Goal: Communication & Community: Participate in discussion

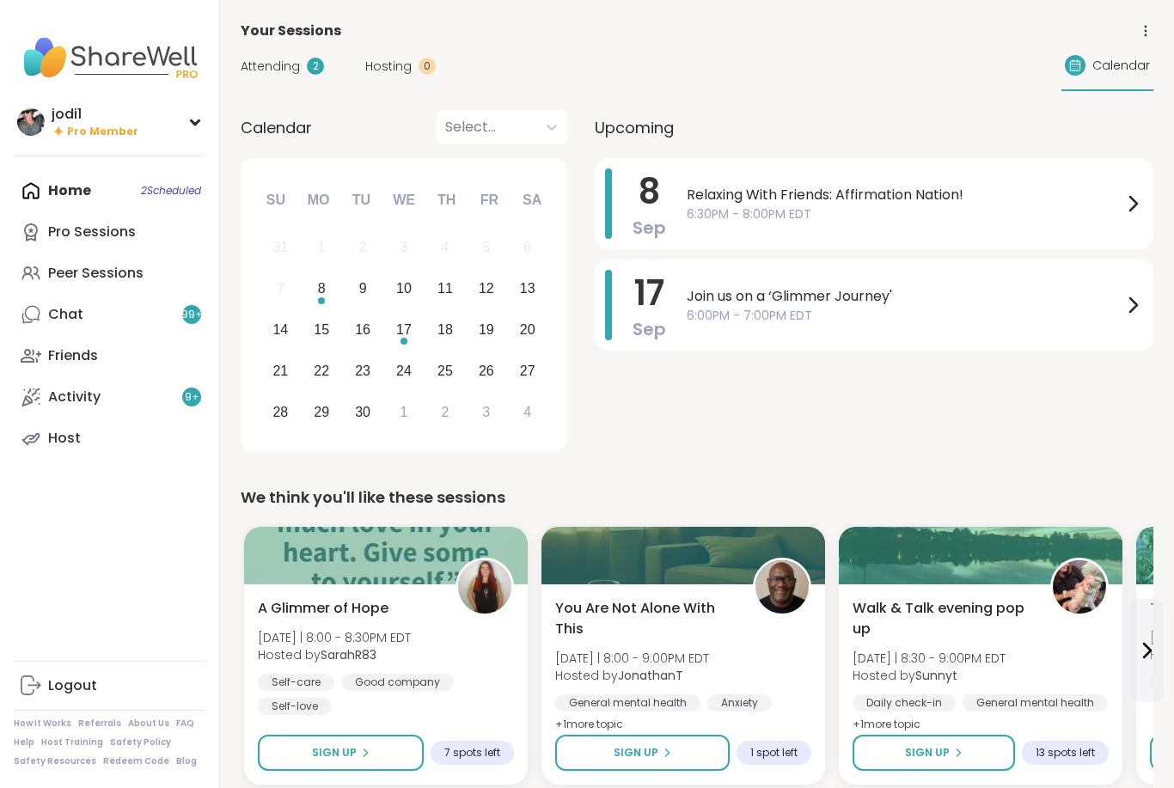
click at [271, 60] on span "Attending" at bounding box center [270, 67] width 59 height 18
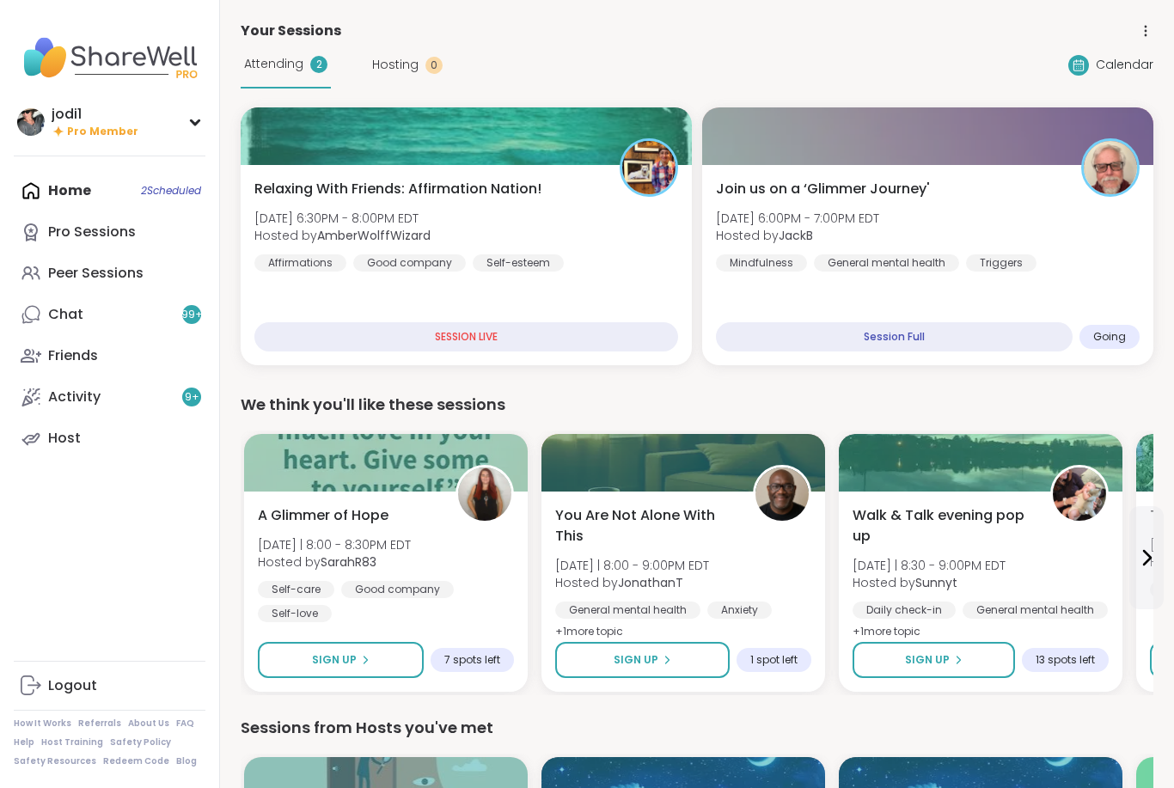
click at [316, 212] on span "[DATE] 6:30PM - 8:00PM EDT" at bounding box center [342, 218] width 176 height 17
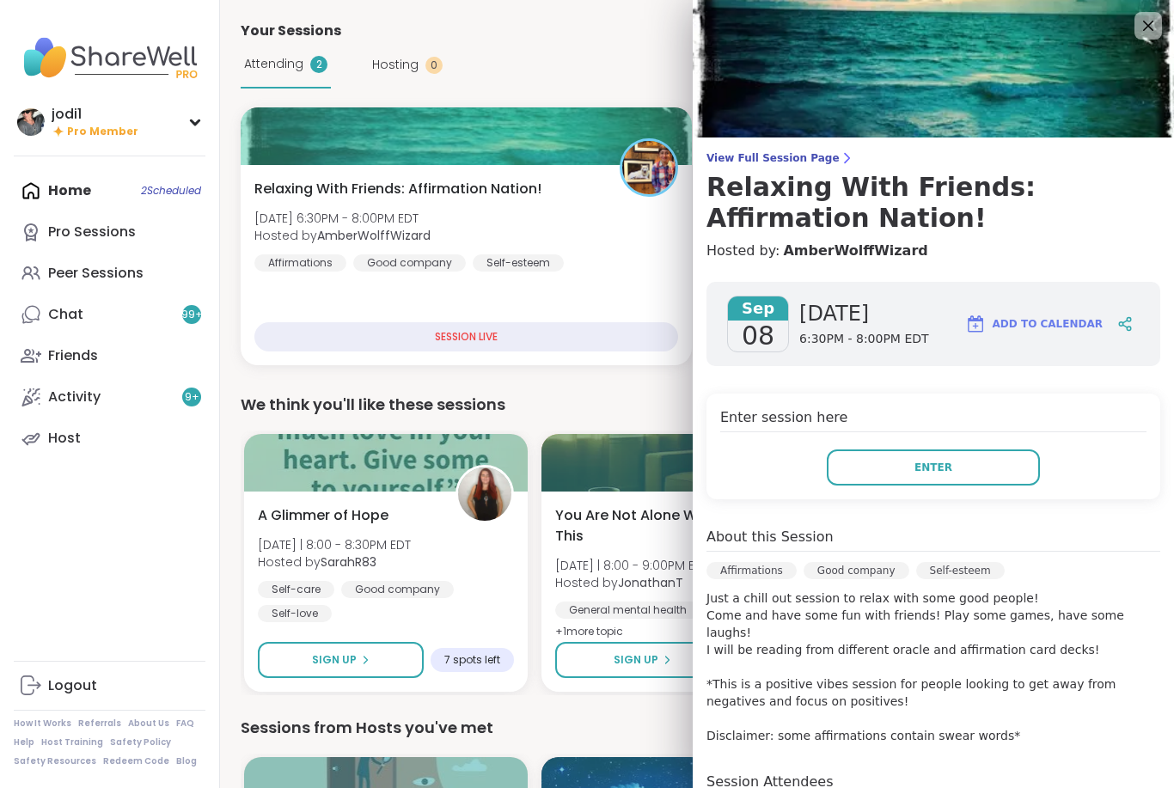
click at [979, 467] on button "Enter" at bounding box center [932, 467] width 213 height 36
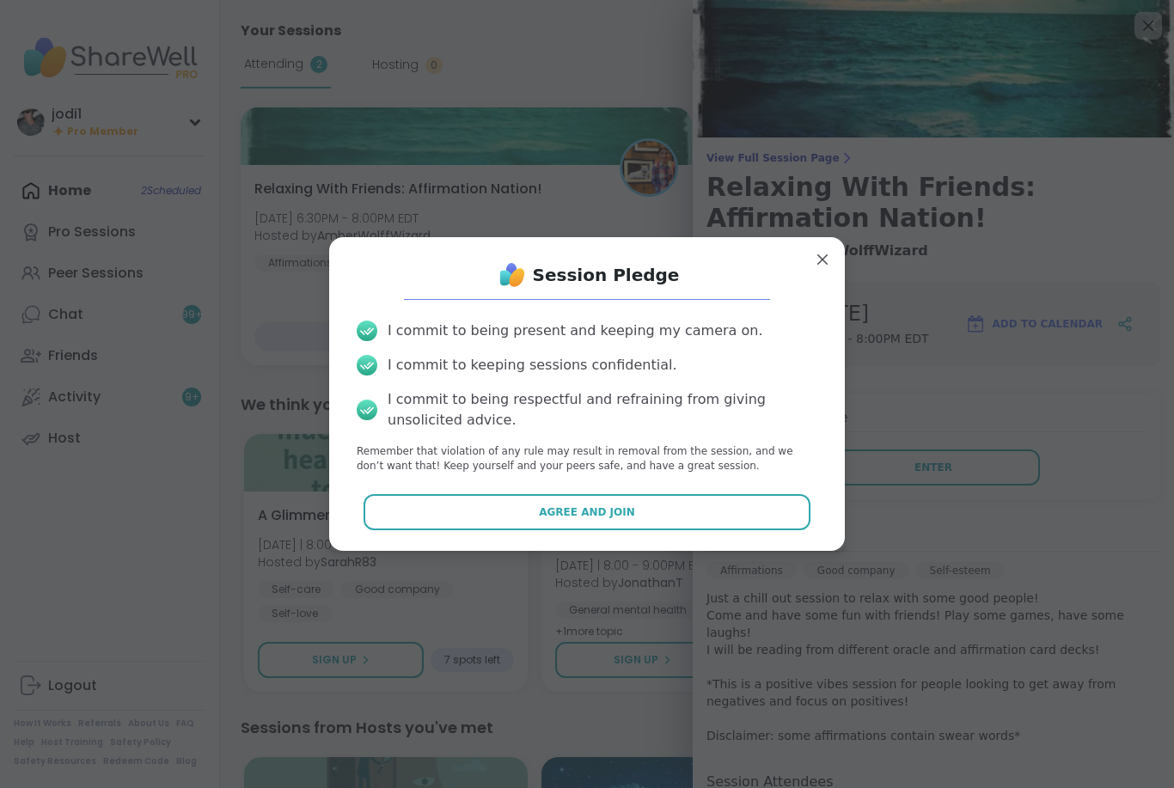
click at [657, 509] on button "Agree and Join" at bounding box center [587, 512] width 448 height 36
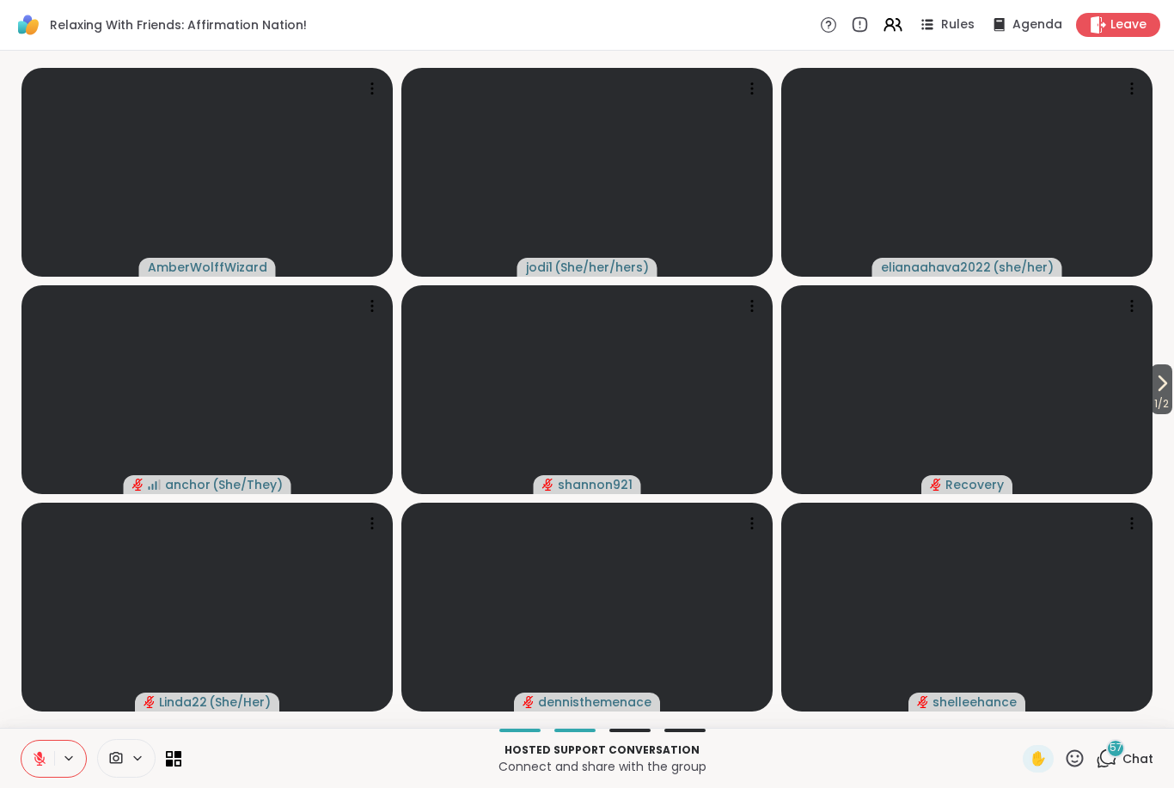
click at [1168, 389] on icon at bounding box center [1161, 383] width 21 height 21
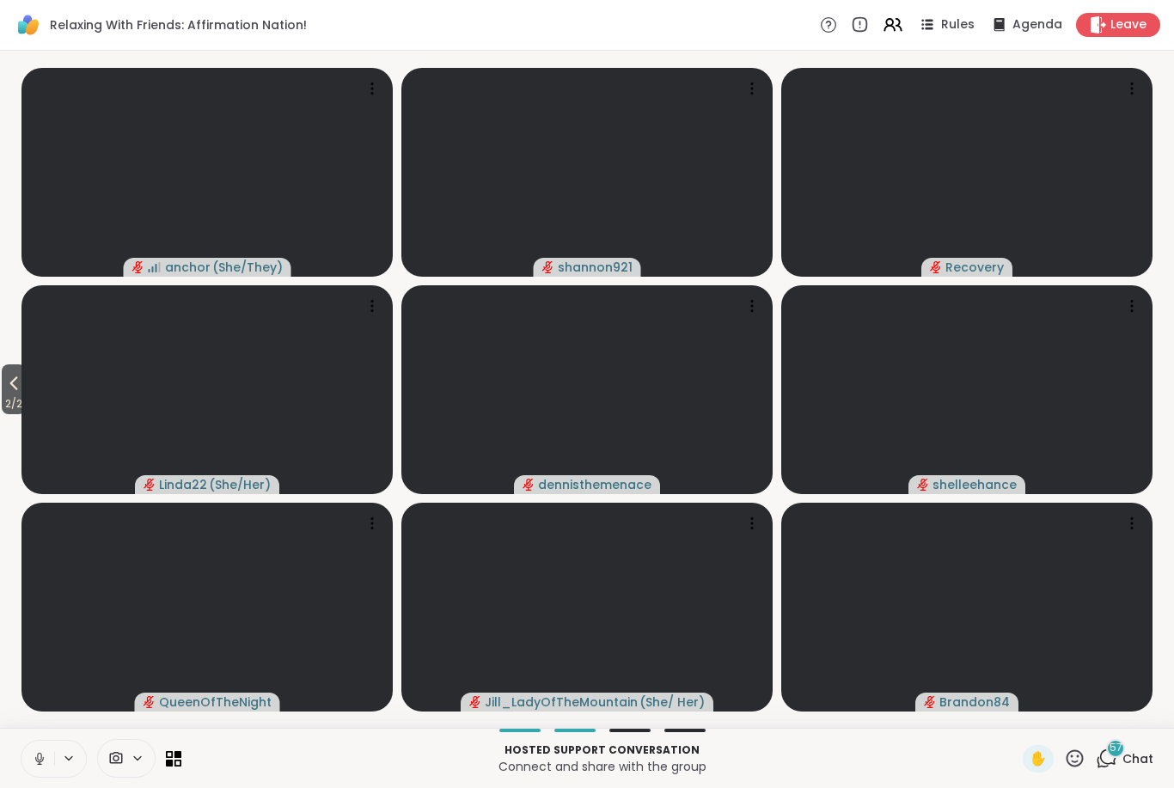
click at [3, 383] on button "2 / 2" at bounding box center [14, 389] width 24 height 50
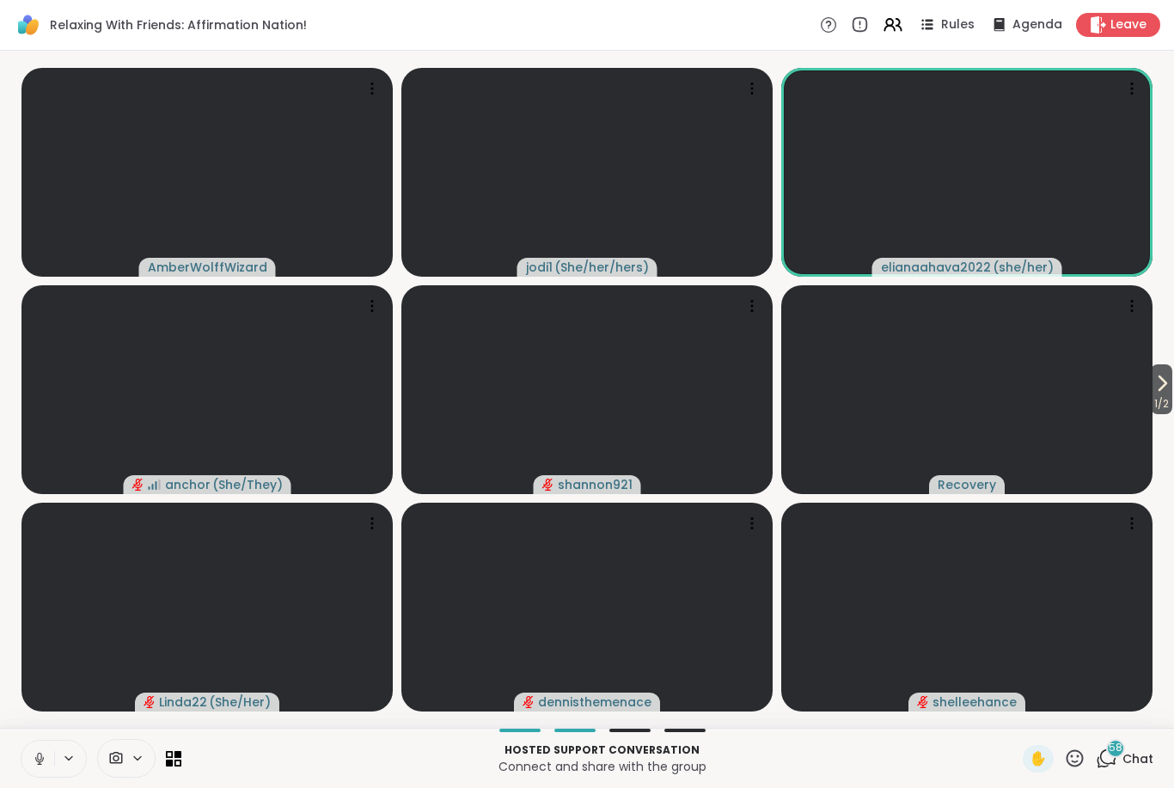
click at [32, 759] on icon at bounding box center [39, 758] width 15 height 15
click at [1121, 753] on span "58" at bounding box center [1115, 748] width 14 height 15
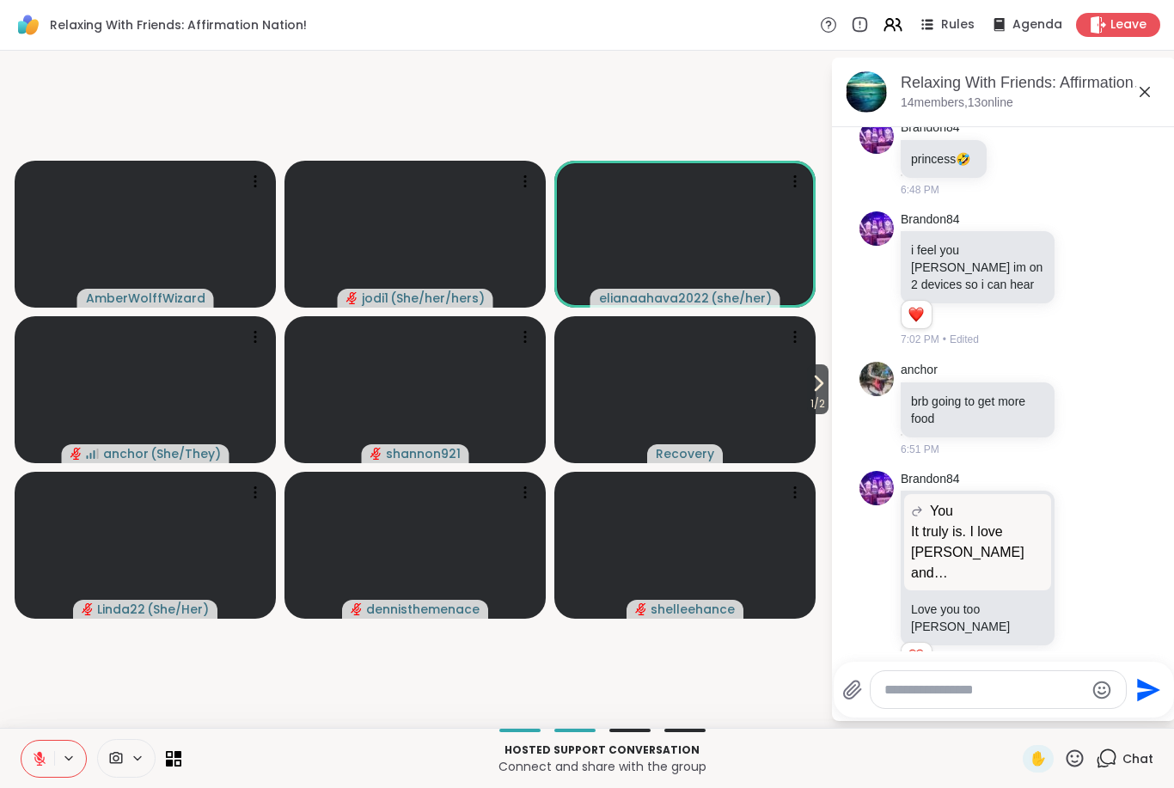
scroll to position [2821, 0]
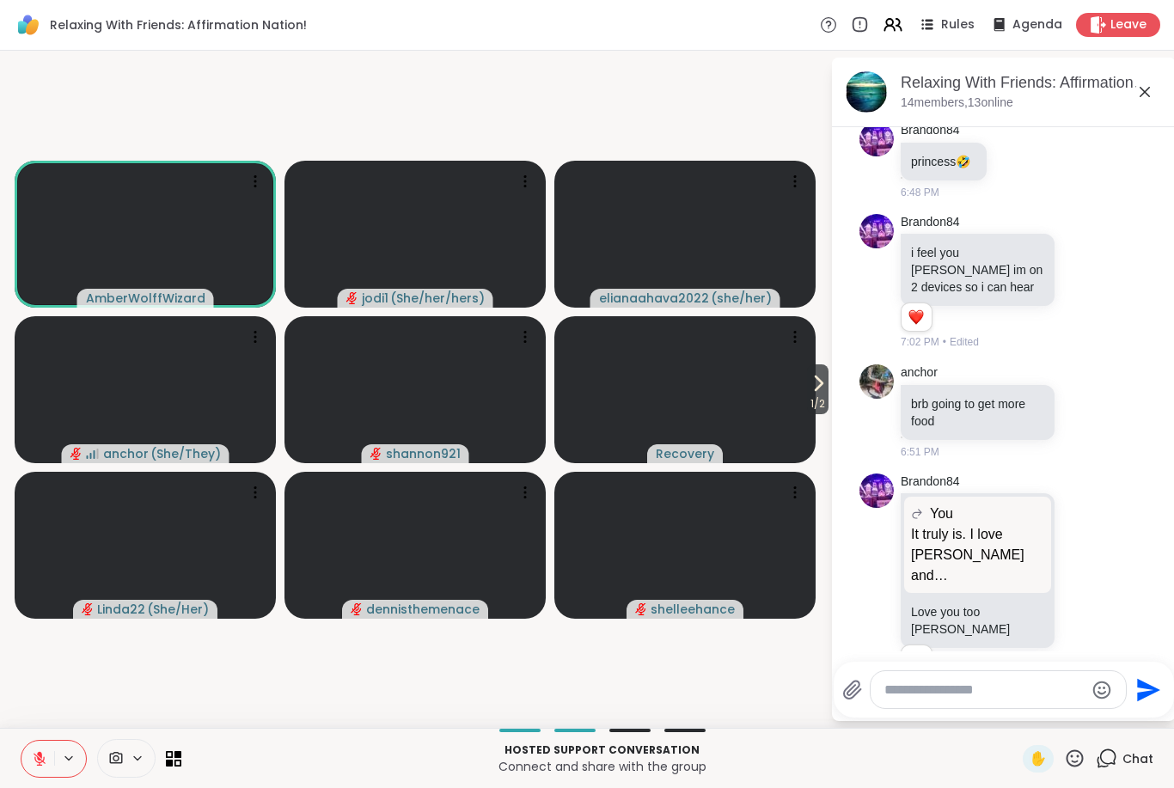
click at [1083, 272] on icon at bounding box center [1083, 280] width 15 height 17
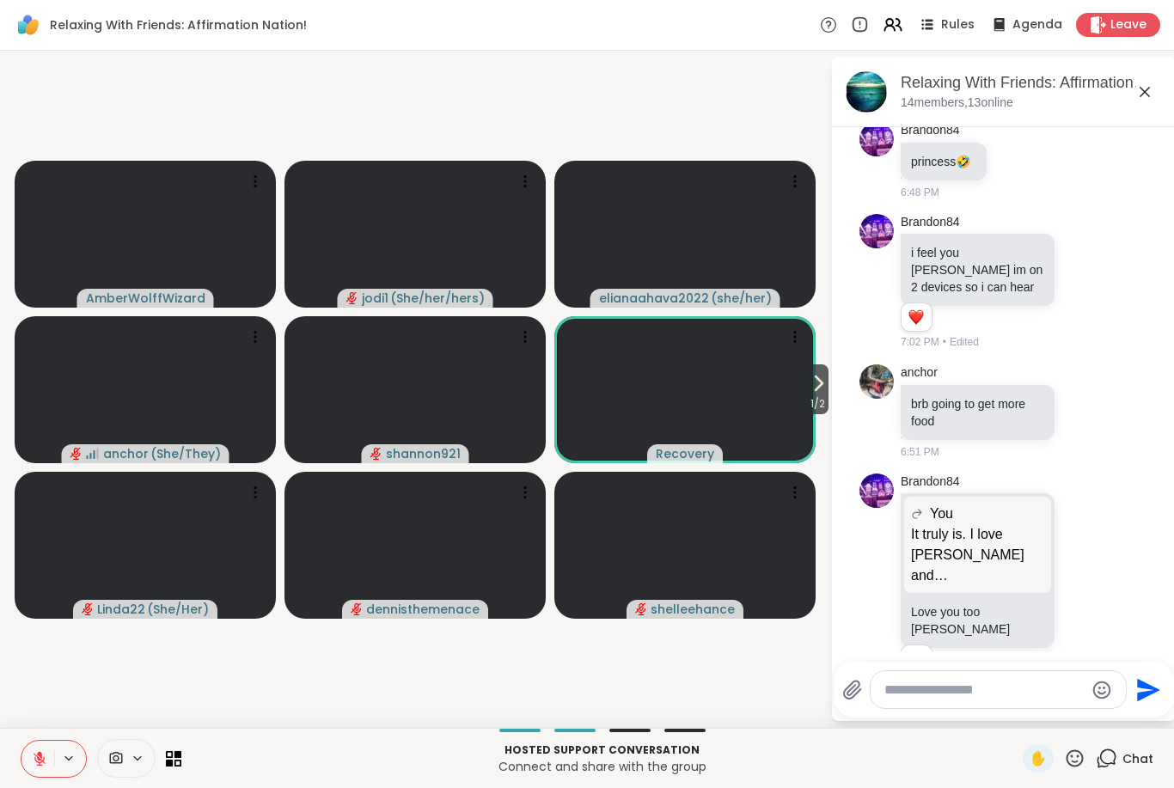
click at [1029, 246] on div "Select Reaction: Astonished" at bounding box center [1022, 253] width 15 height 15
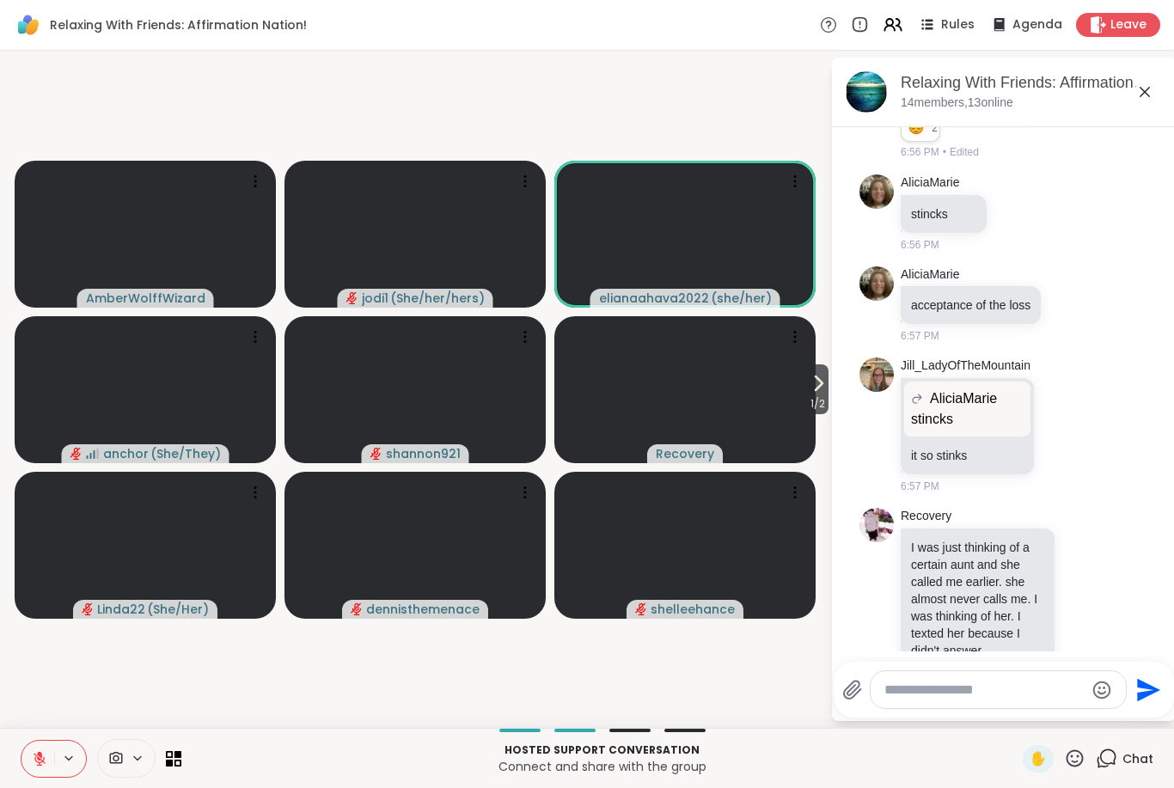
scroll to position [3602, 0]
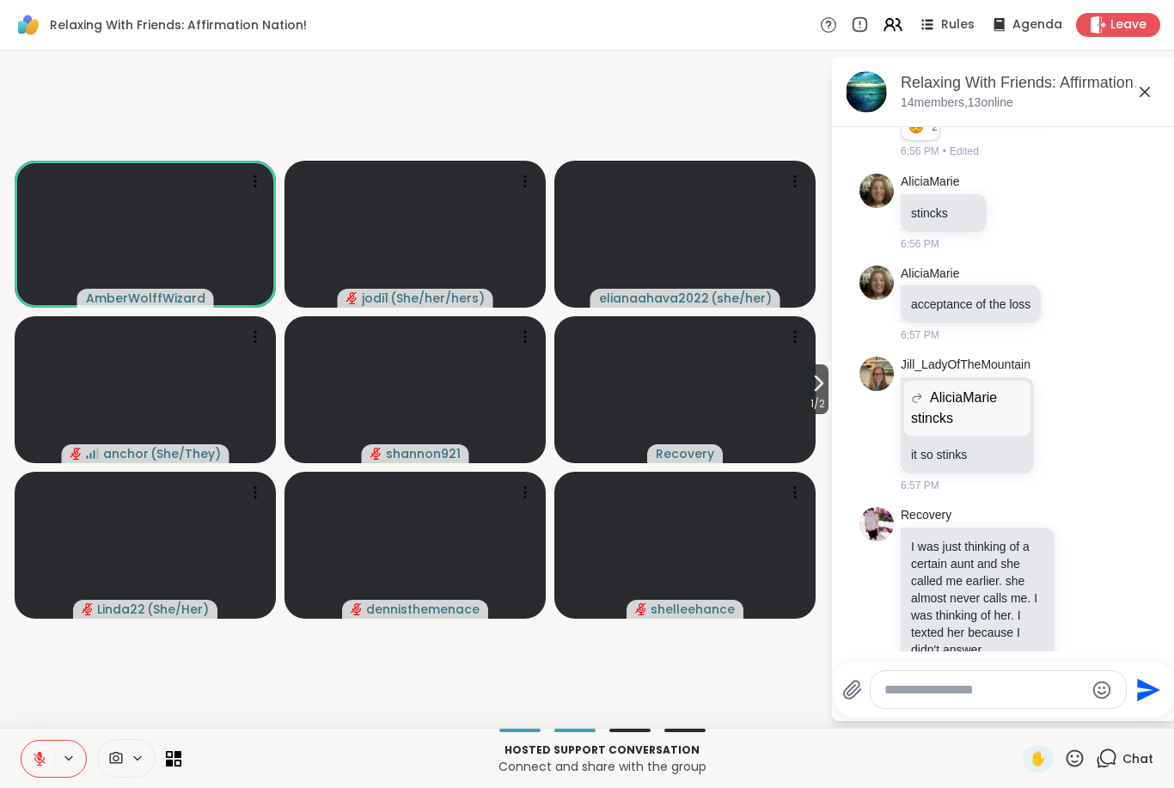
click at [32, 760] on icon at bounding box center [39, 758] width 15 height 15
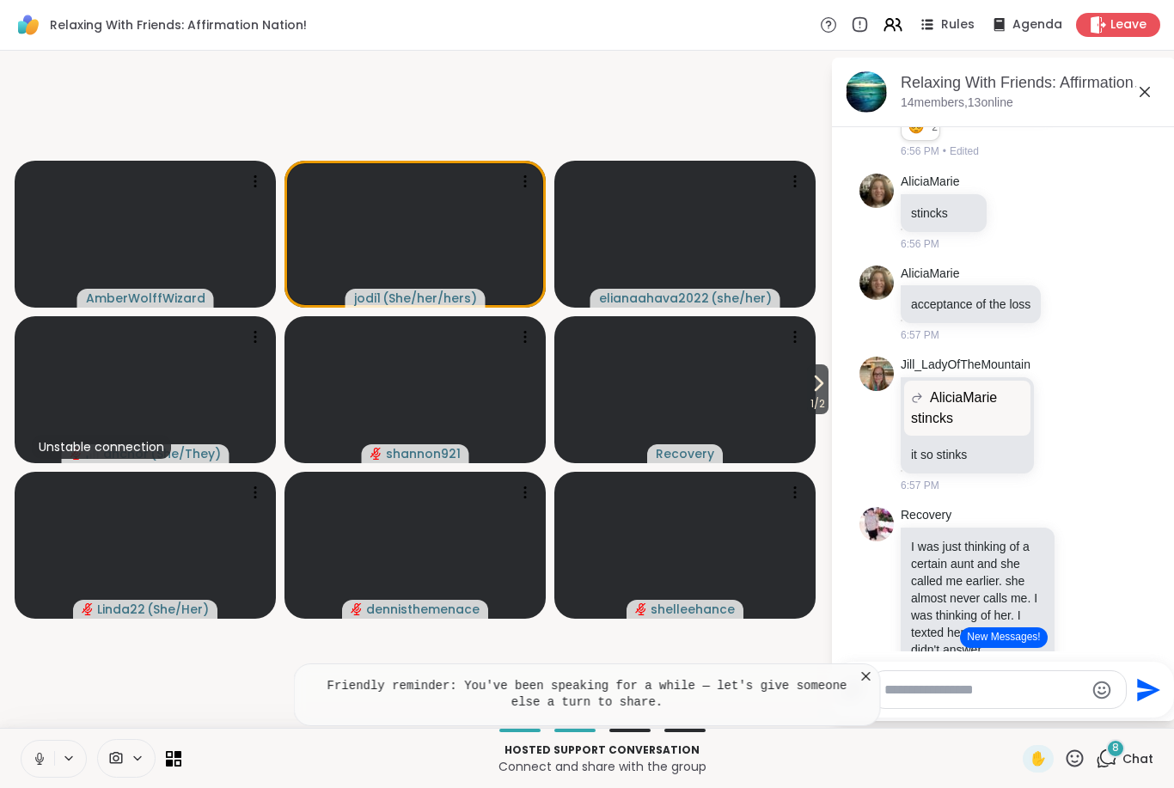
click at [41, 761] on icon at bounding box center [39, 758] width 9 height 5
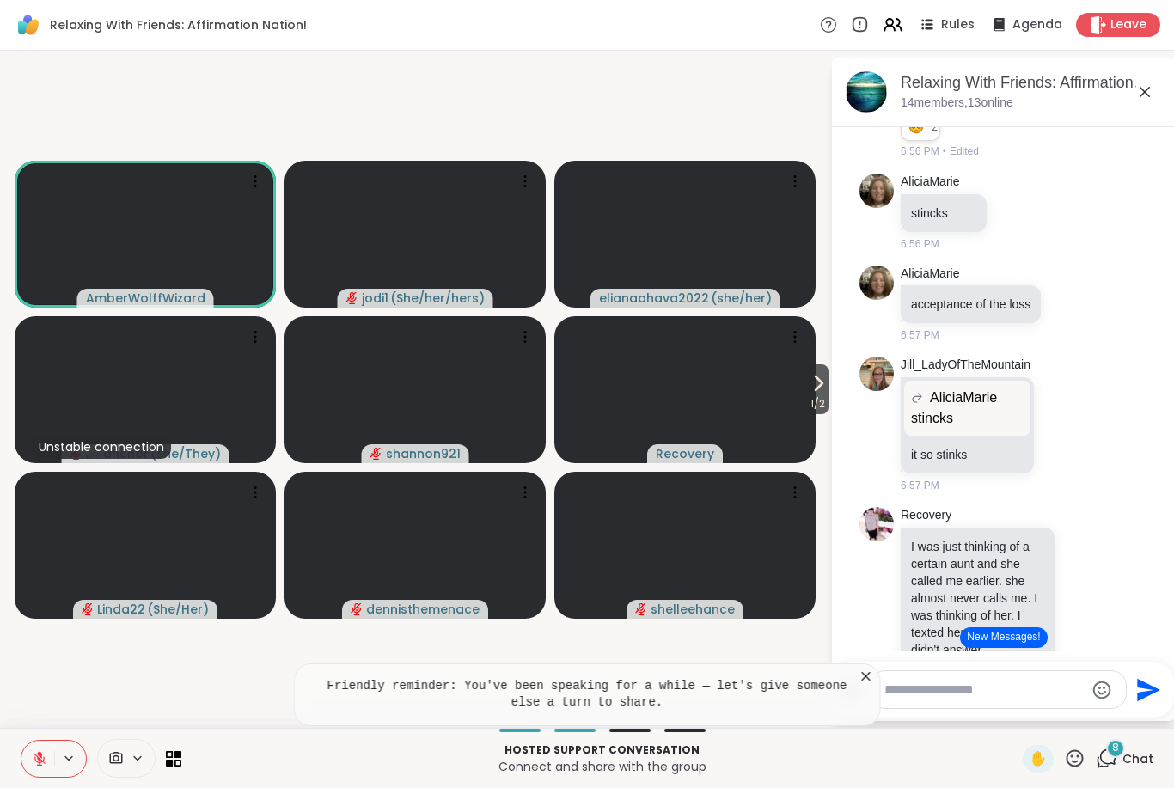
click at [867, 681] on icon at bounding box center [865, 676] width 17 height 17
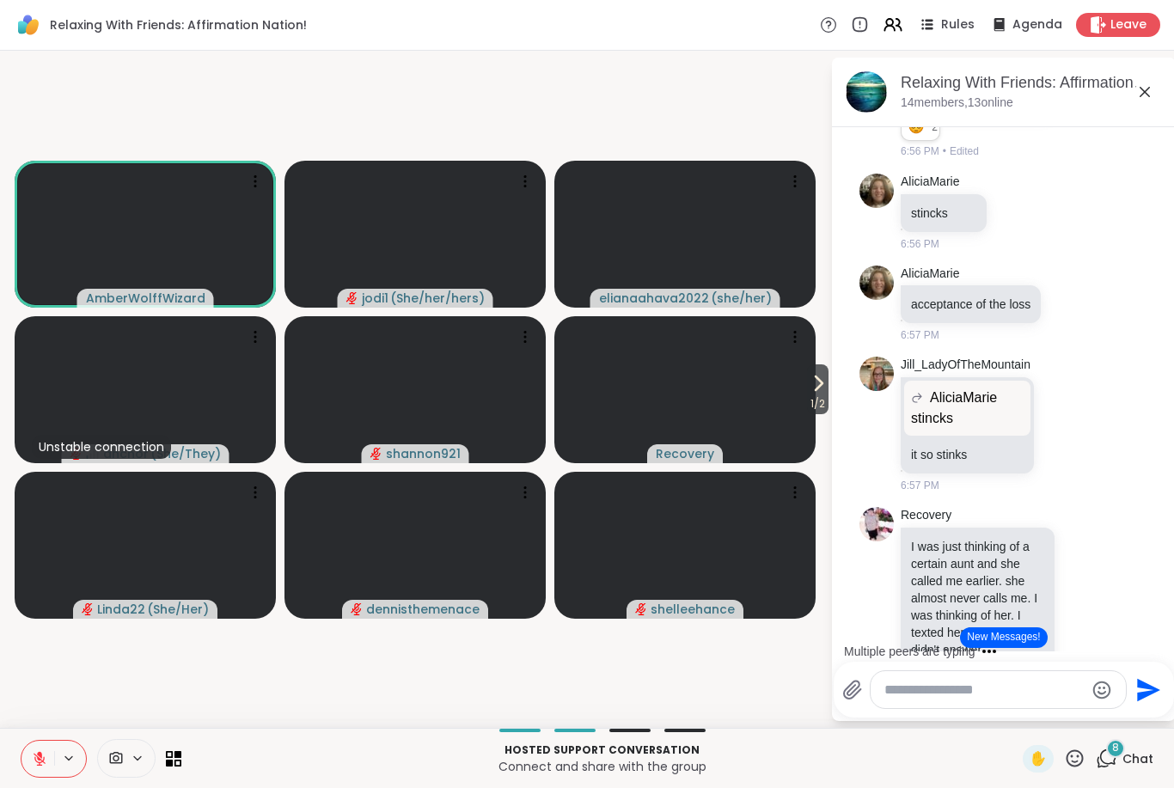
click at [44, 758] on icon at bounding box center [40, 759] width 12 height 12
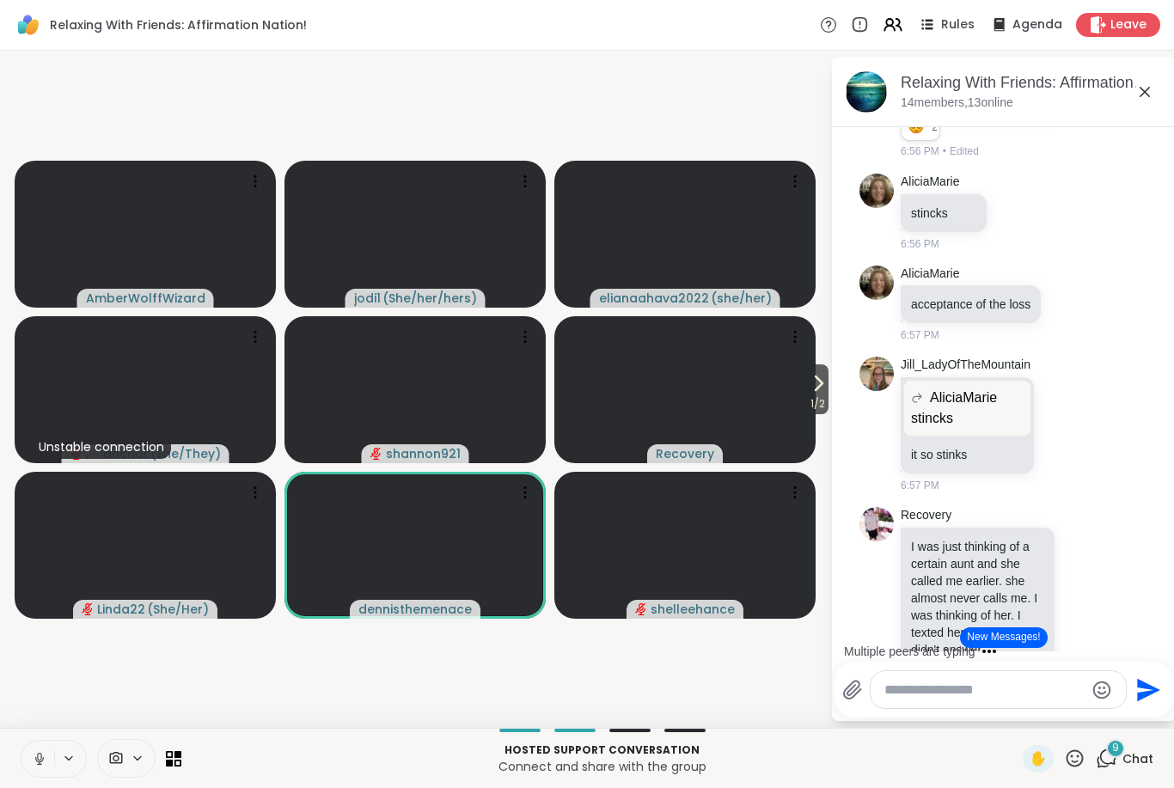
click at [34, 755] on icon at bounding box center [39, 758] width 15 height 15
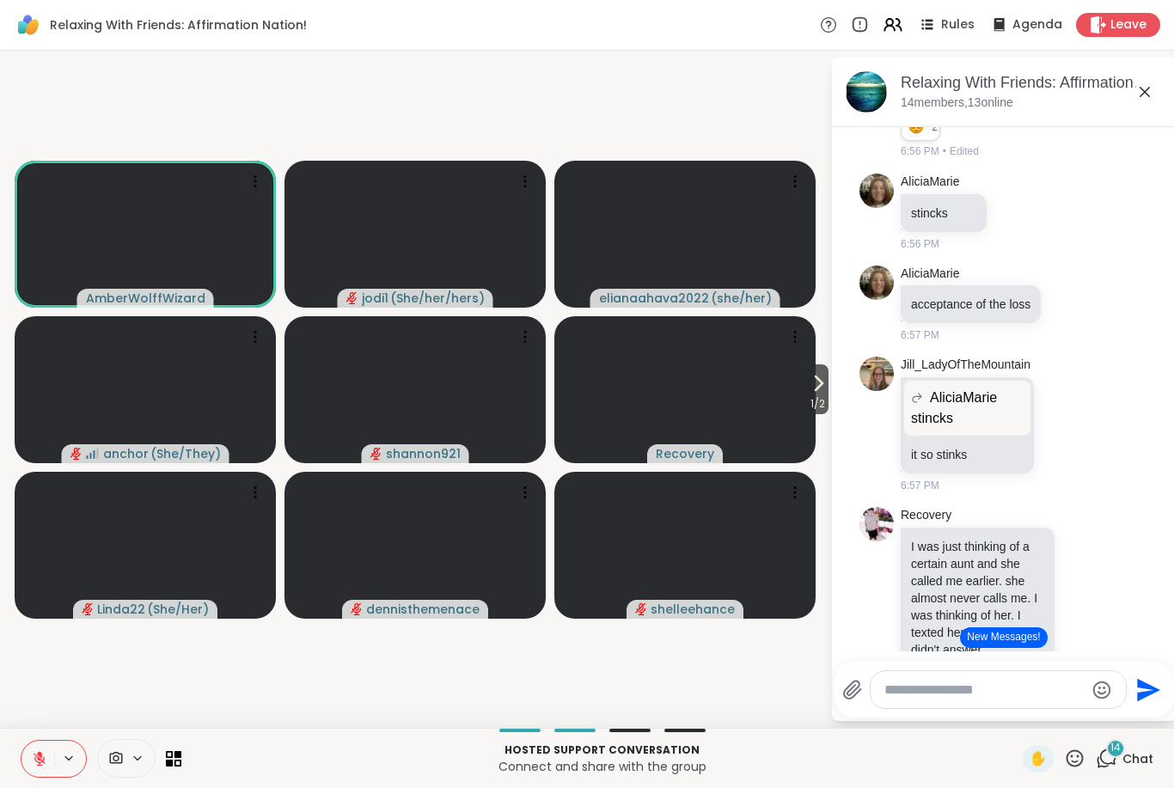
click at [40, 760] on icon at bounding box center [39, 758] width 15 height 15
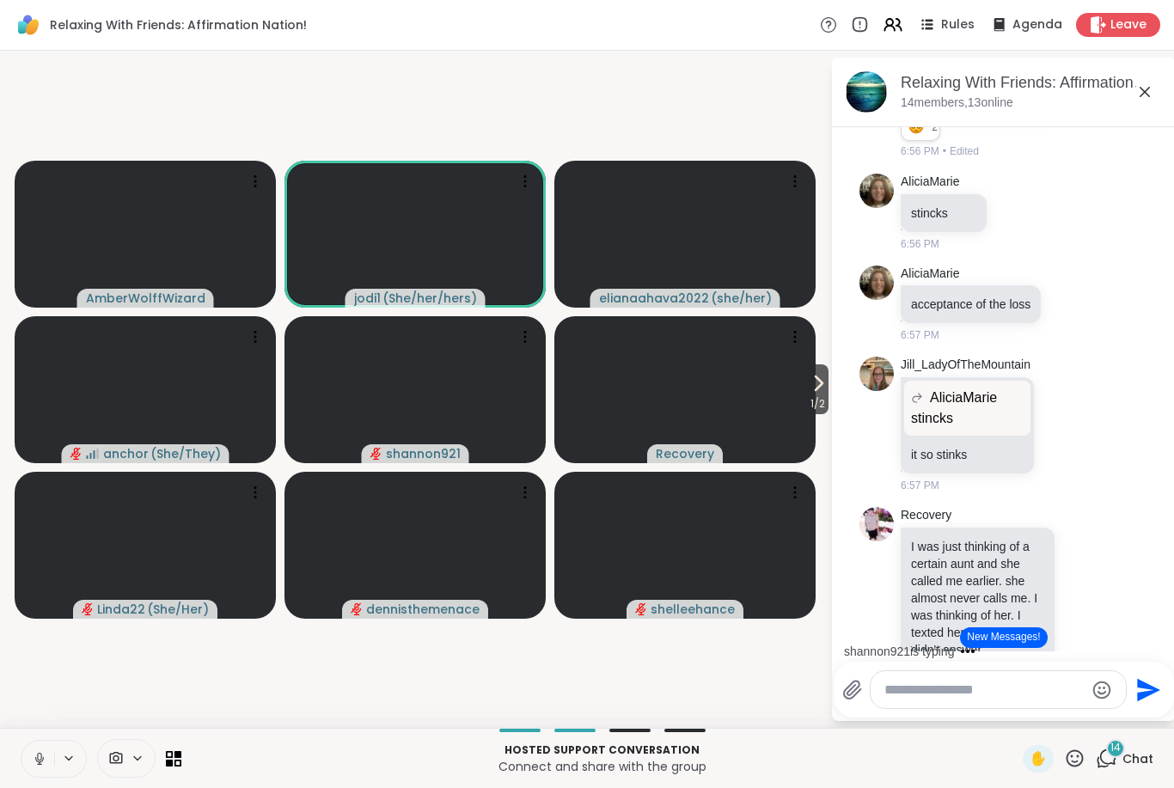
click at [37, 759] on icon at bounding box center [39, 758] width 15 height 15
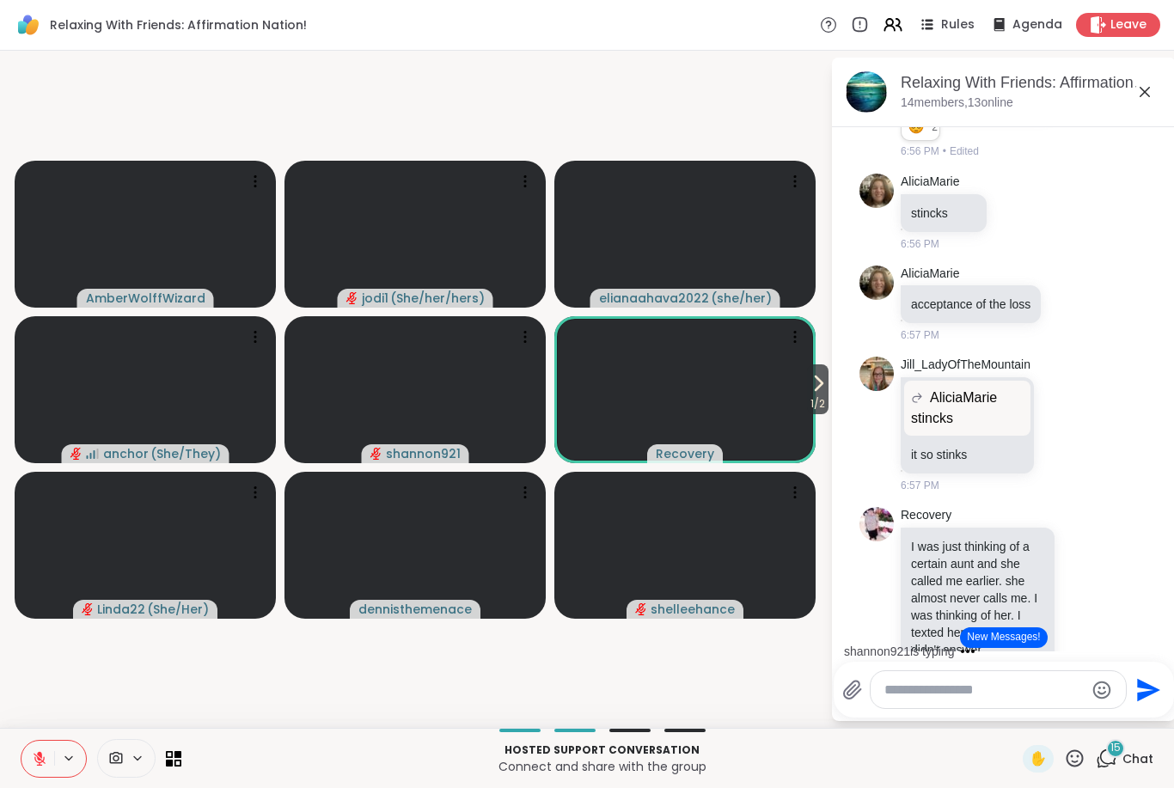
click at [32, 764] on icon at bounding box center [39, 758] width 15 height 15
click at [39, 757] on icon at bounding box center [39, 758] width 15 height 15
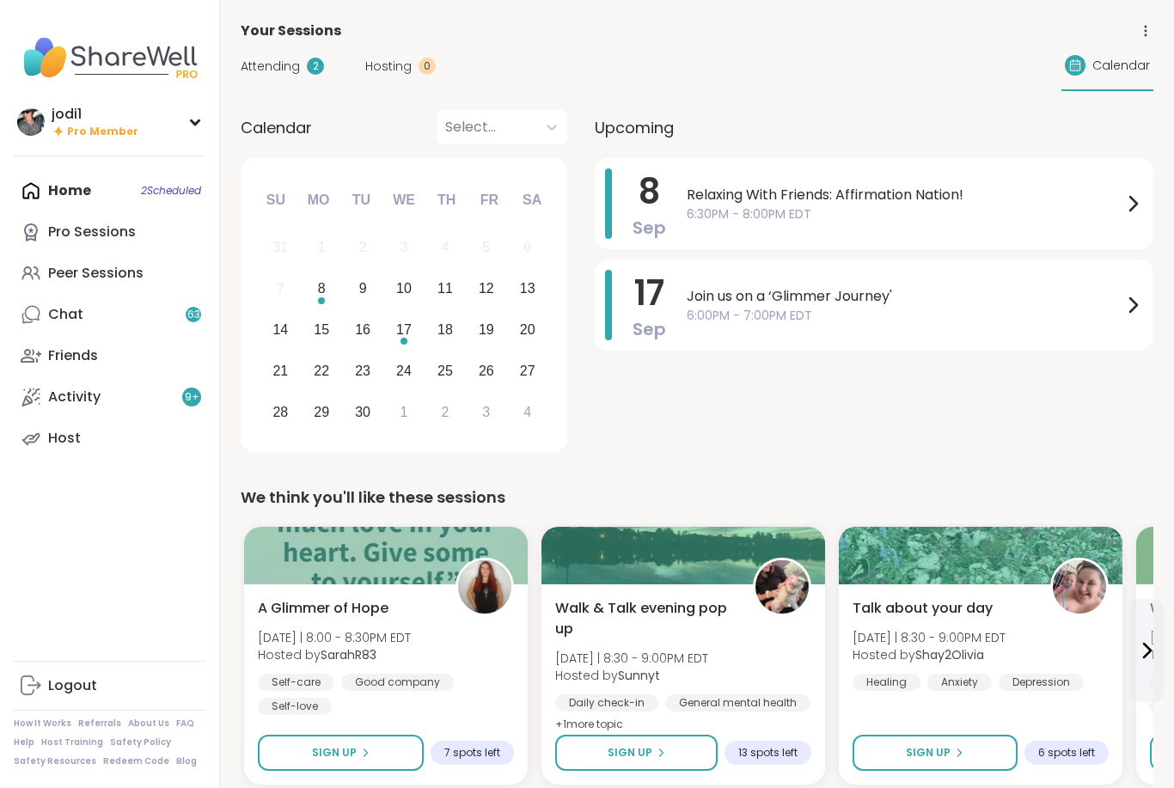
click at [125, 266] on div "Peer Sessions" at bounding box center [95, 273] width 95 height 19
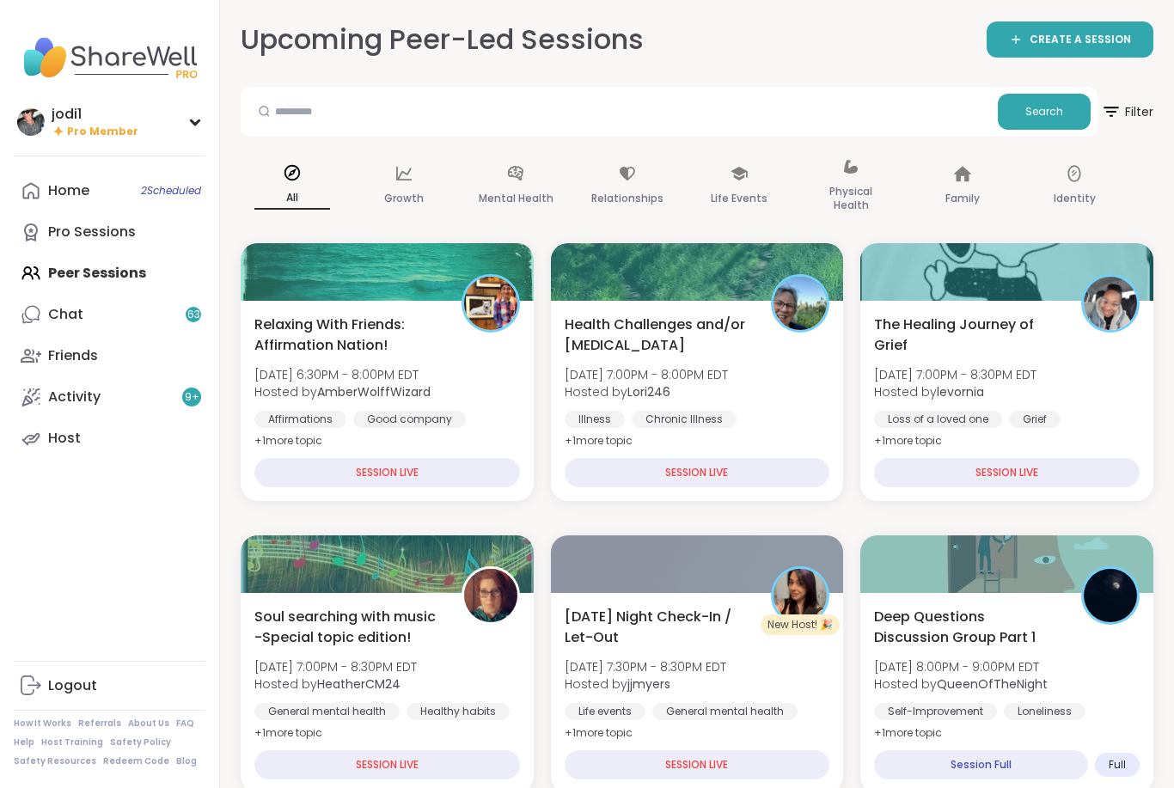
click at [350, 345] on span "Relaxing With Friends: Affirmation Nation!" at bounding box center [348, 334] width 188 height 41
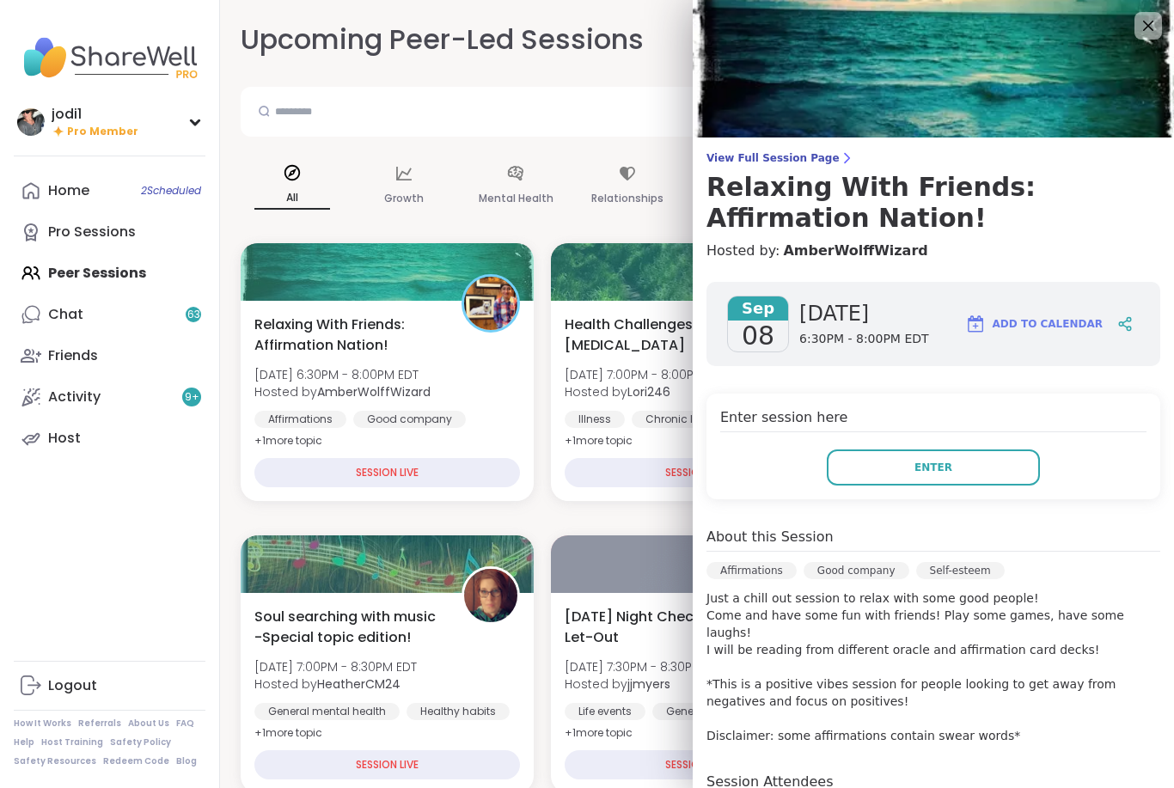
click at [933, 463] on span "Enter" at bounding box center [933, 467] width 38 height 15
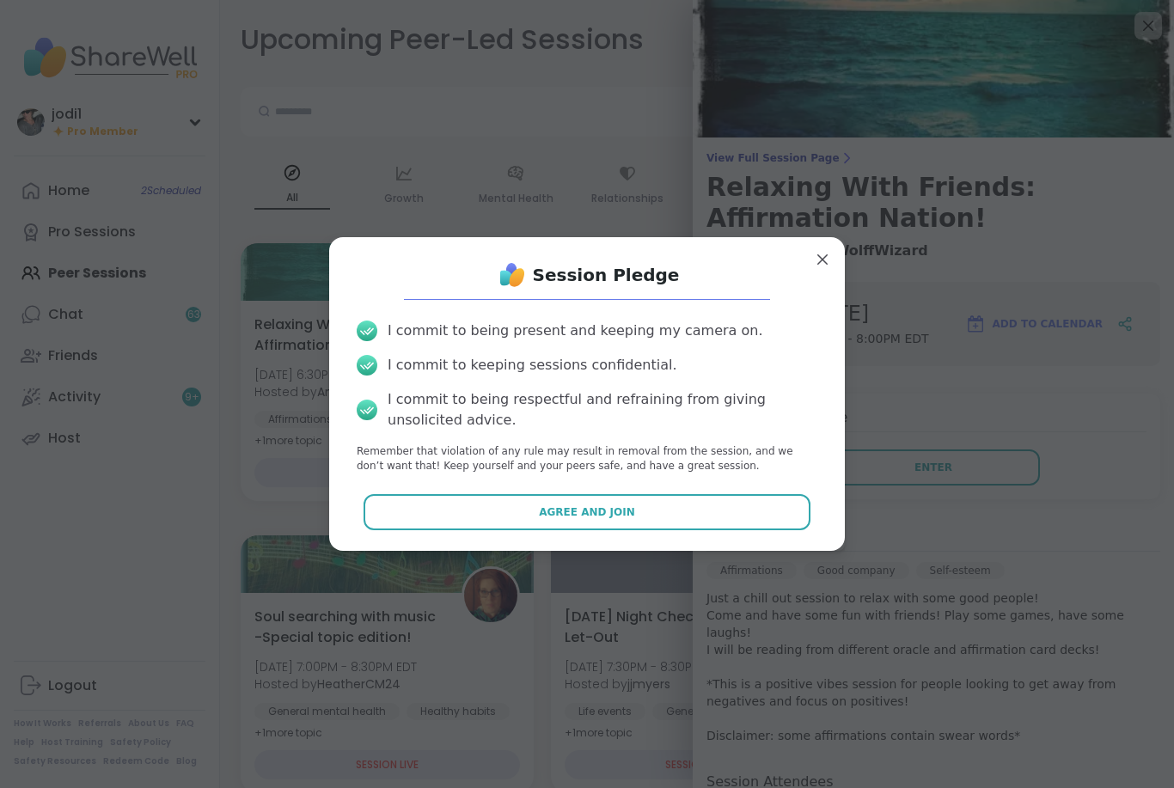
click at [604, 512] on span "Agree and Join" at bounding box center [587, 511] width 96 height 15
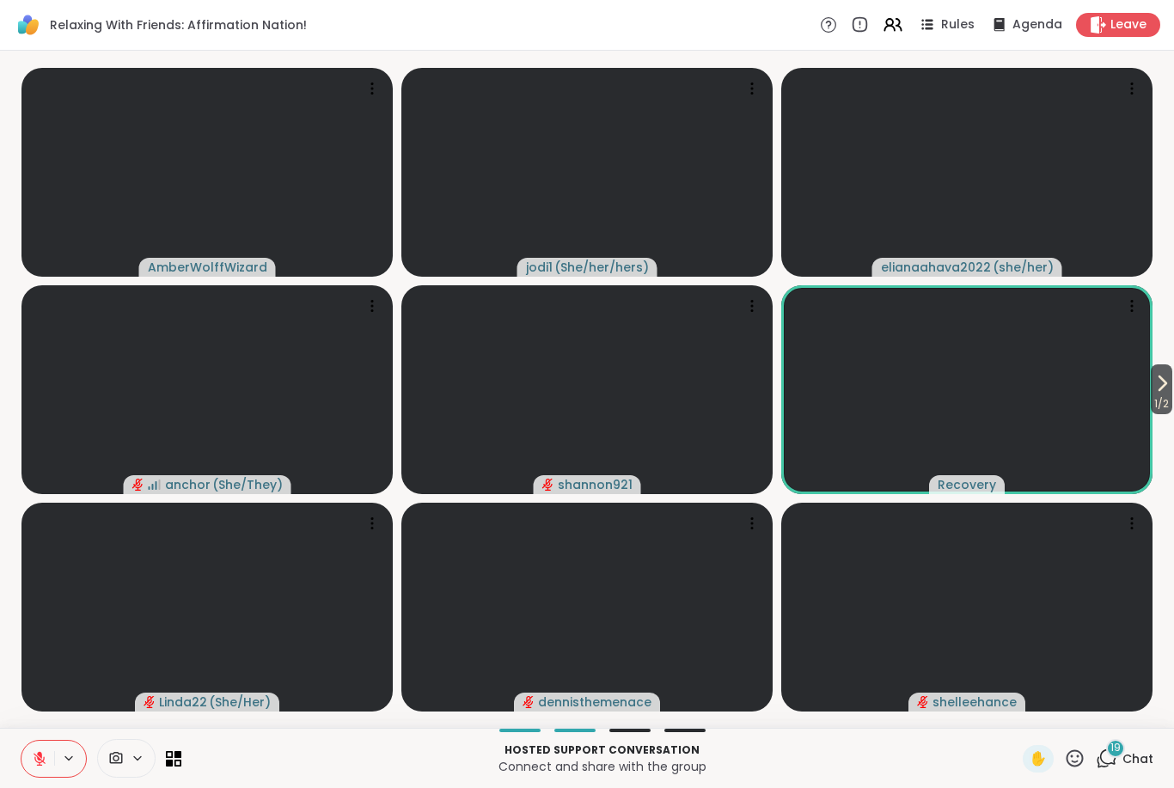
click at [869, 679] on video at bounding box center [966, 607] width 371 height 209
click at [30, 774] on button at bounding box center [37, 759] width 33 height 36
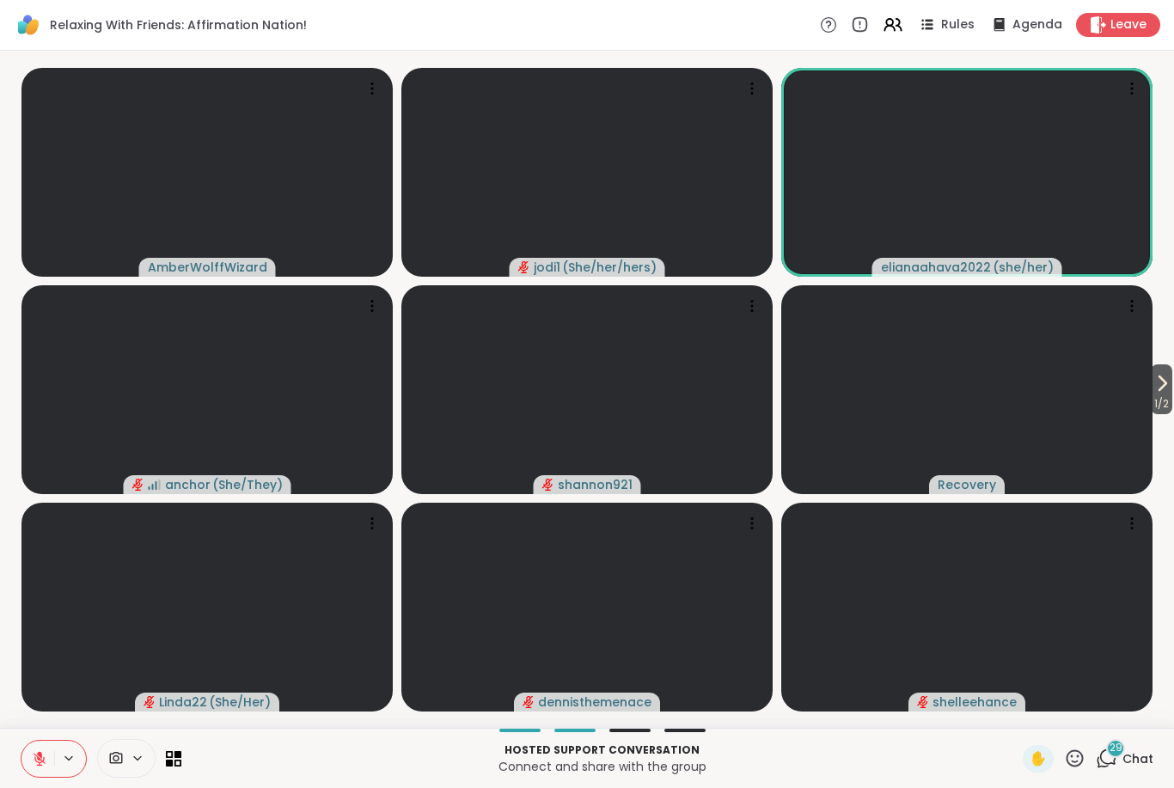
click at [27, 758] on button at bounding box center [37, 759] width 33 height 36
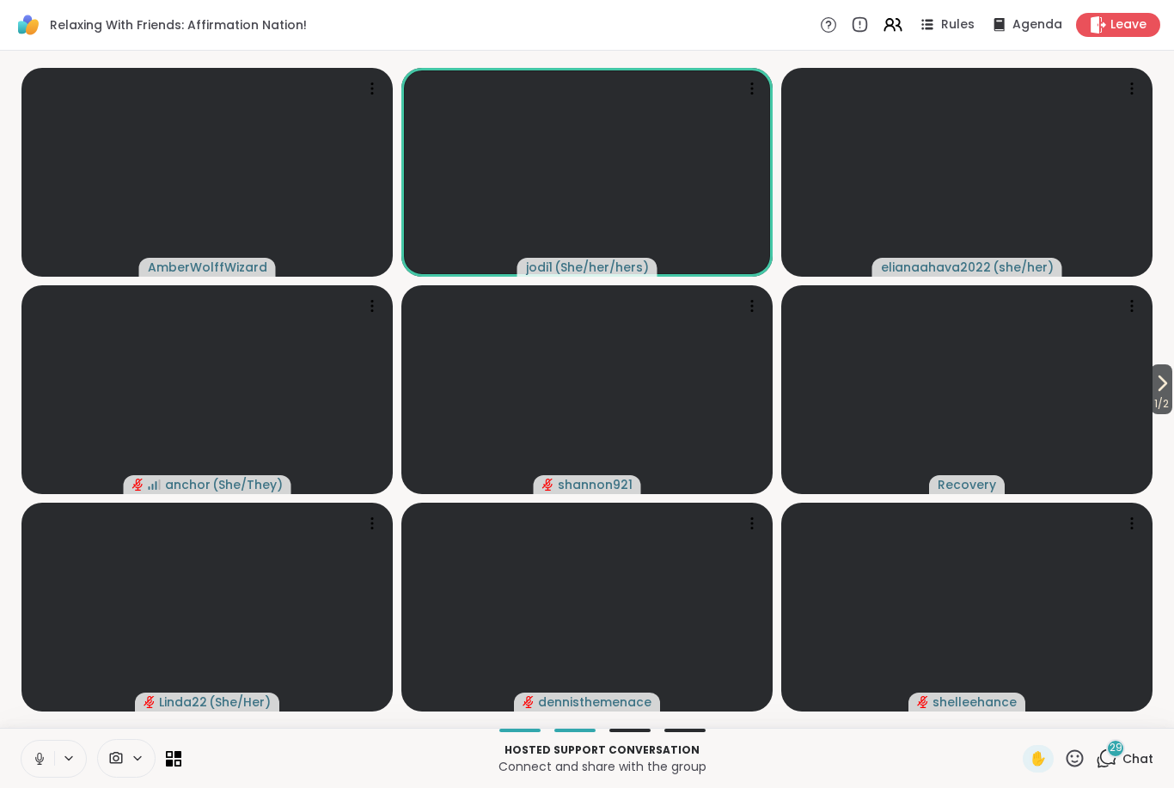
click at [21, 753] on button at bounding box center [37, 759] width 33 height 36
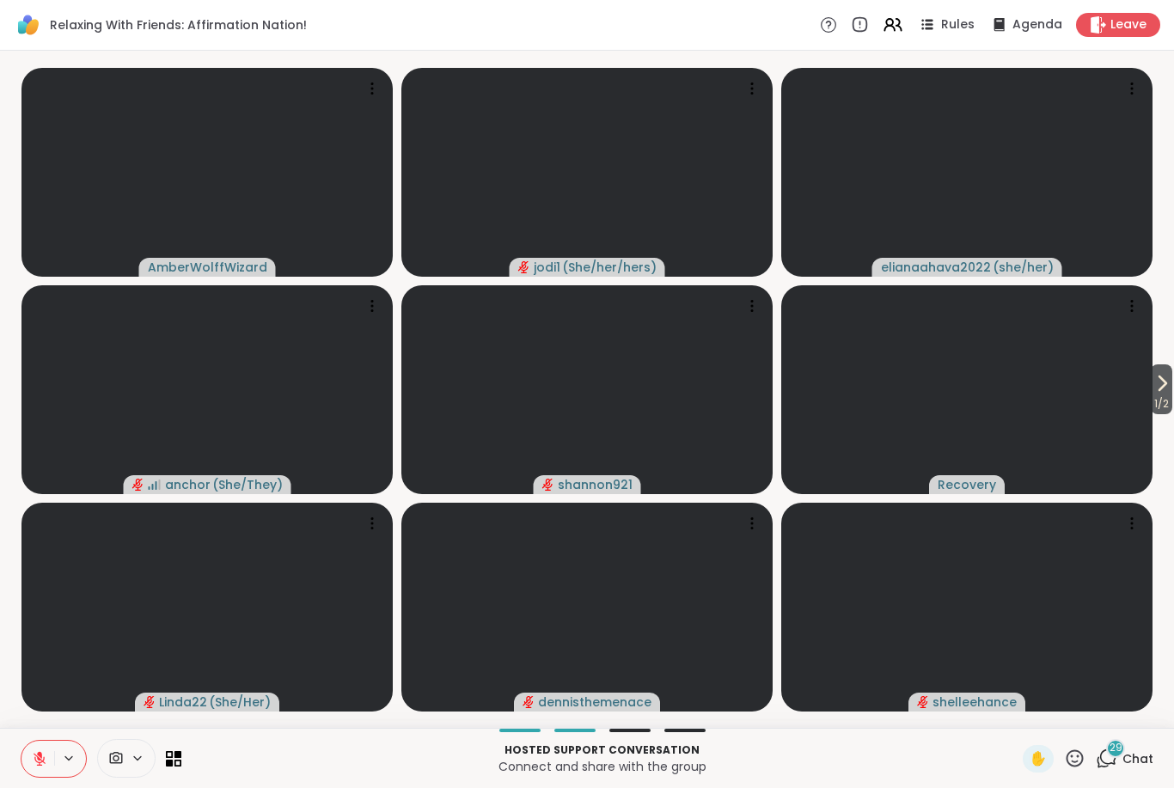
click at [1150, 399] on span "1 / 2" at bounding box center [1160, 403] width 21 height 21
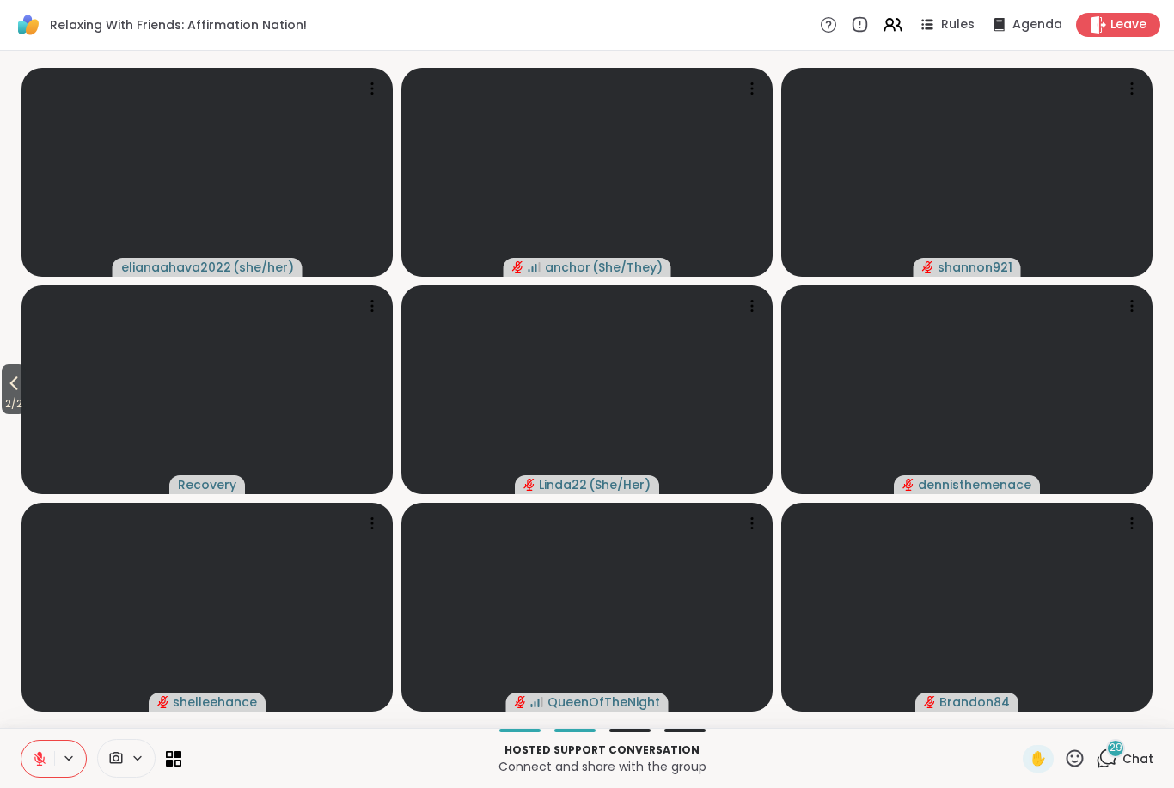
click at [3, 396] on span "2 / 2" at bounding box center [14, 403] width 24 height 21
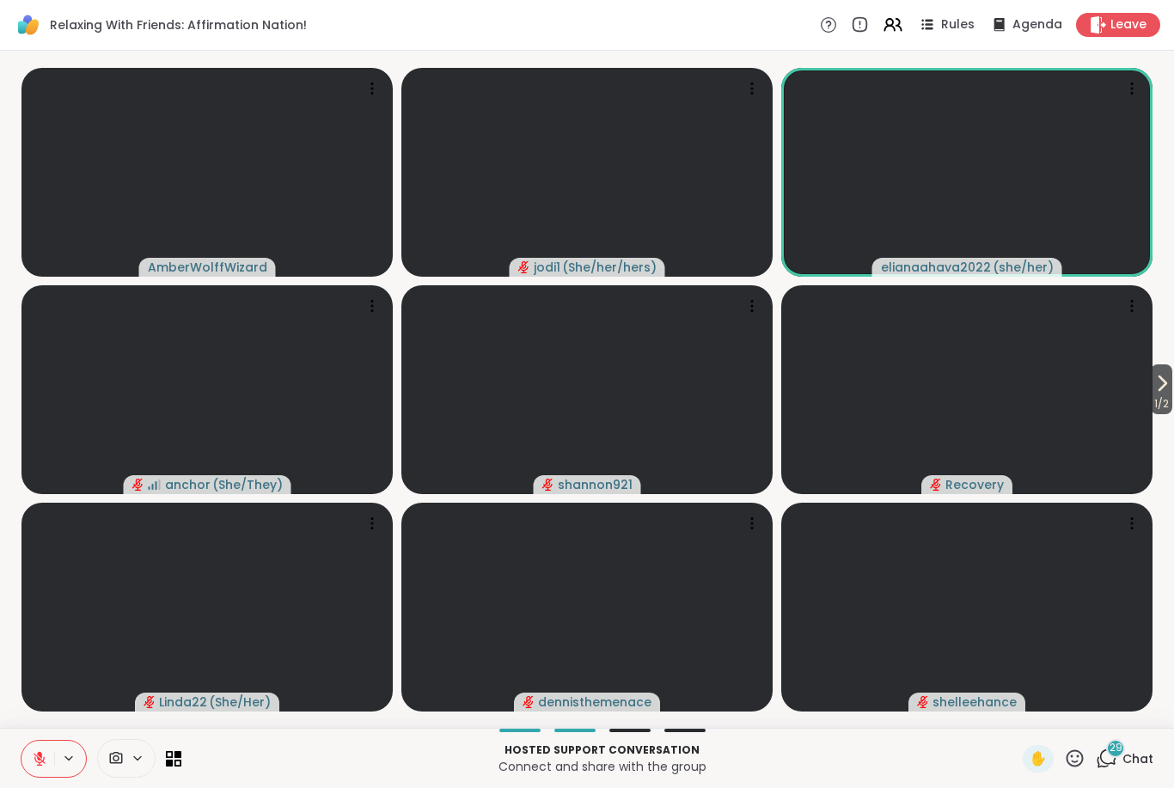
click at [36, 761] on icon at bounding box center [39, 758] width 15 height 15
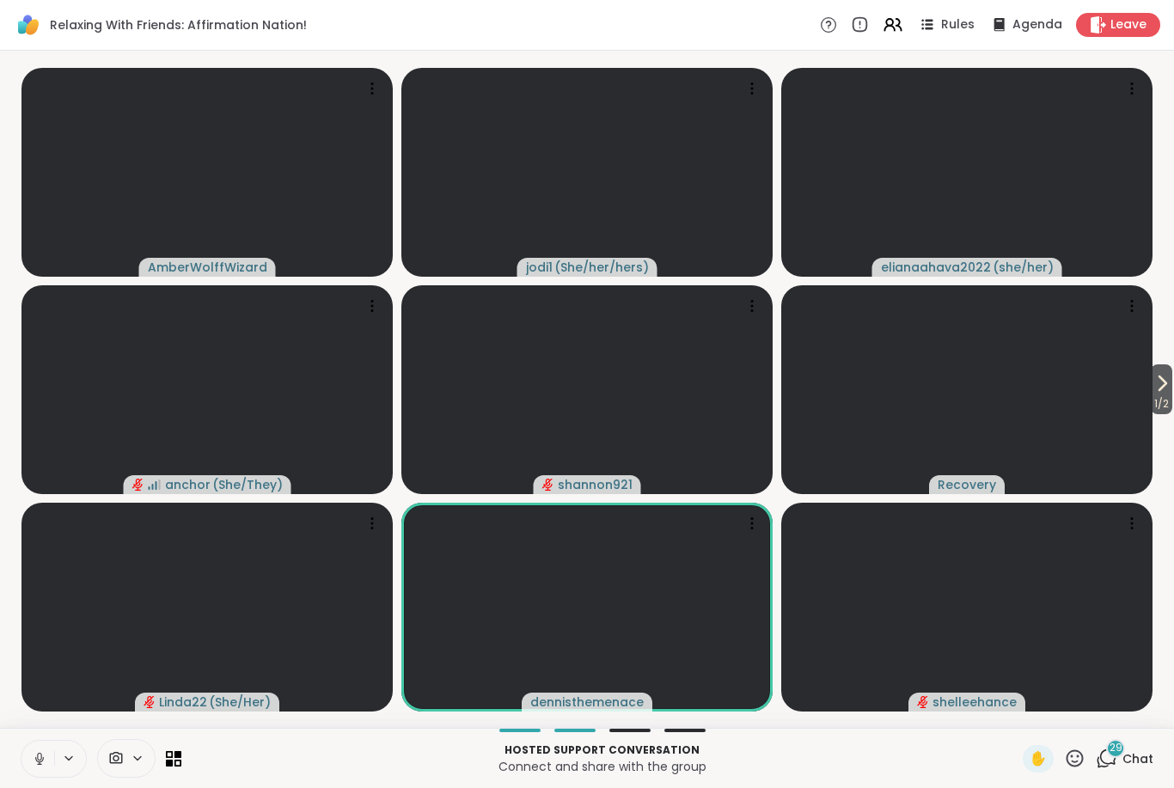
click at [21, 753] on button at bounding box center [37, 759] width 33 height 36
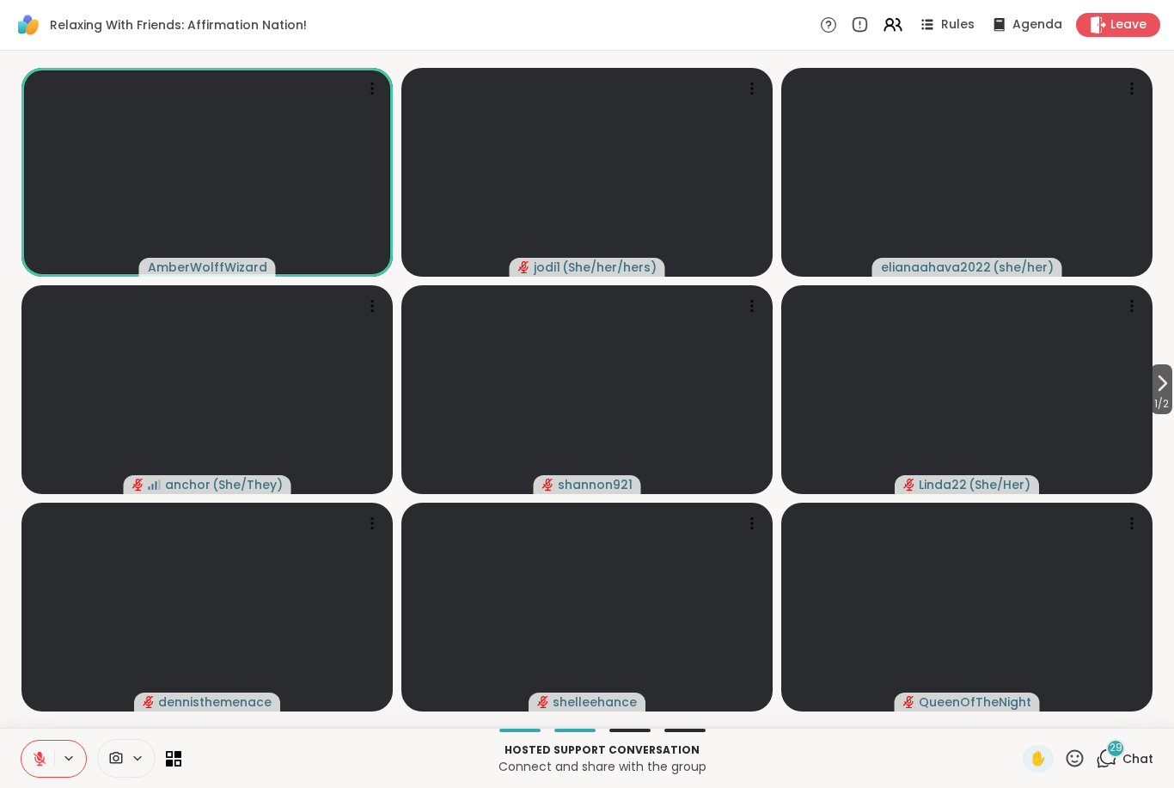
click at [28, 759] on button at bounding box center [37, 759] width 33 height 36
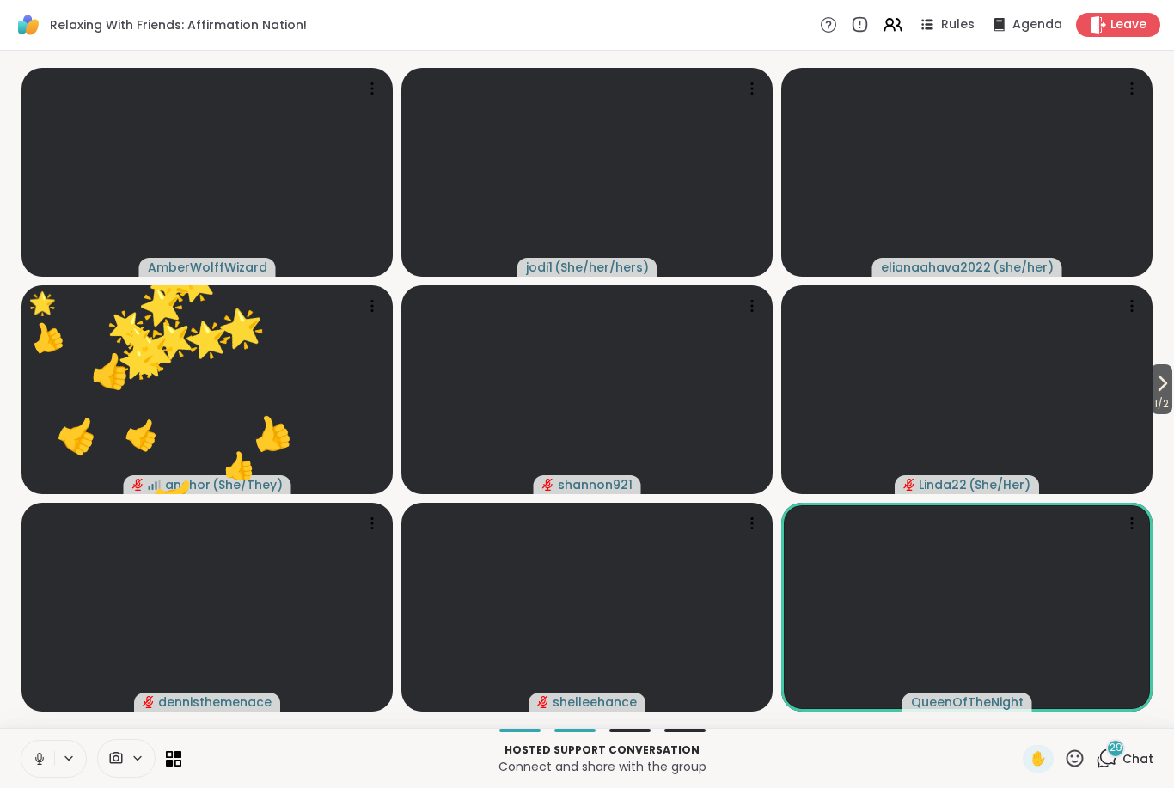
click at [24, 759] on button at bounding box center [37, 759] width 33 height 36
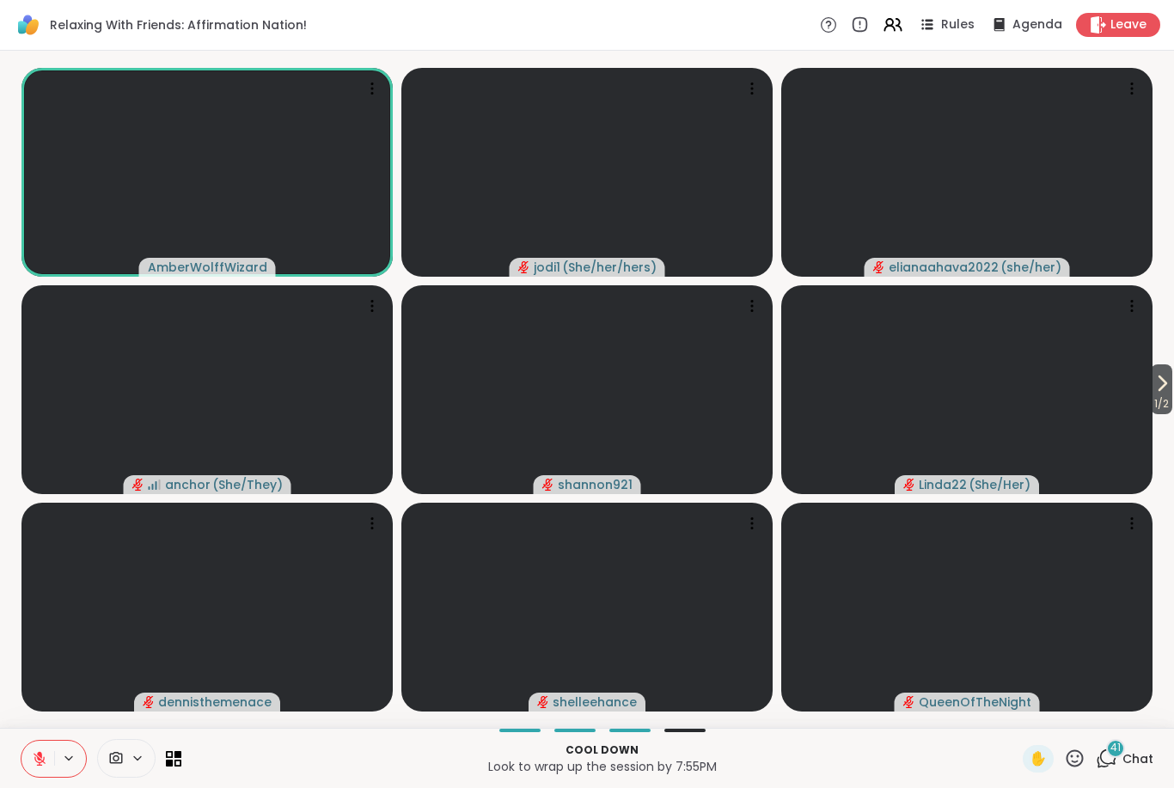
click at [25, 760] on button at bounding box center [37, 759] width 33 height 36
click at [40, 757] on icon at bounding box center [39, 754] width 5 height 7
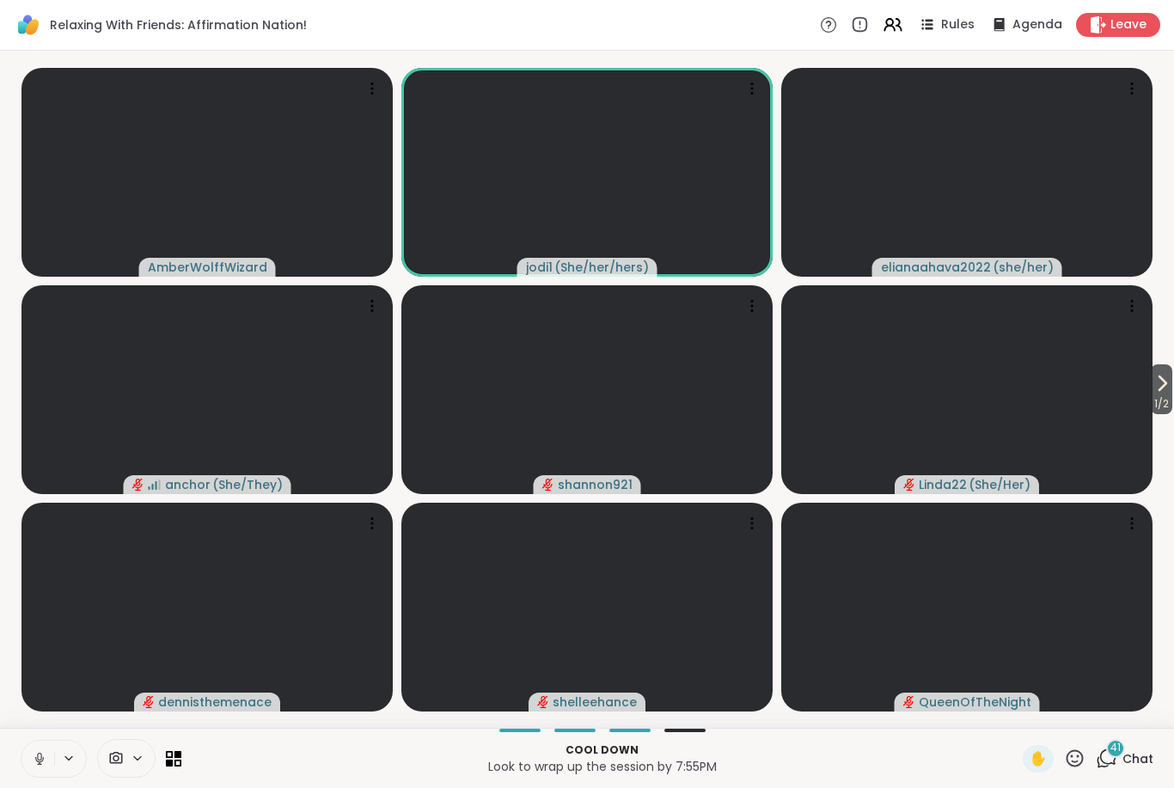
click at [36, 772] on button at bounding box center [37, 759] width 33 height 36
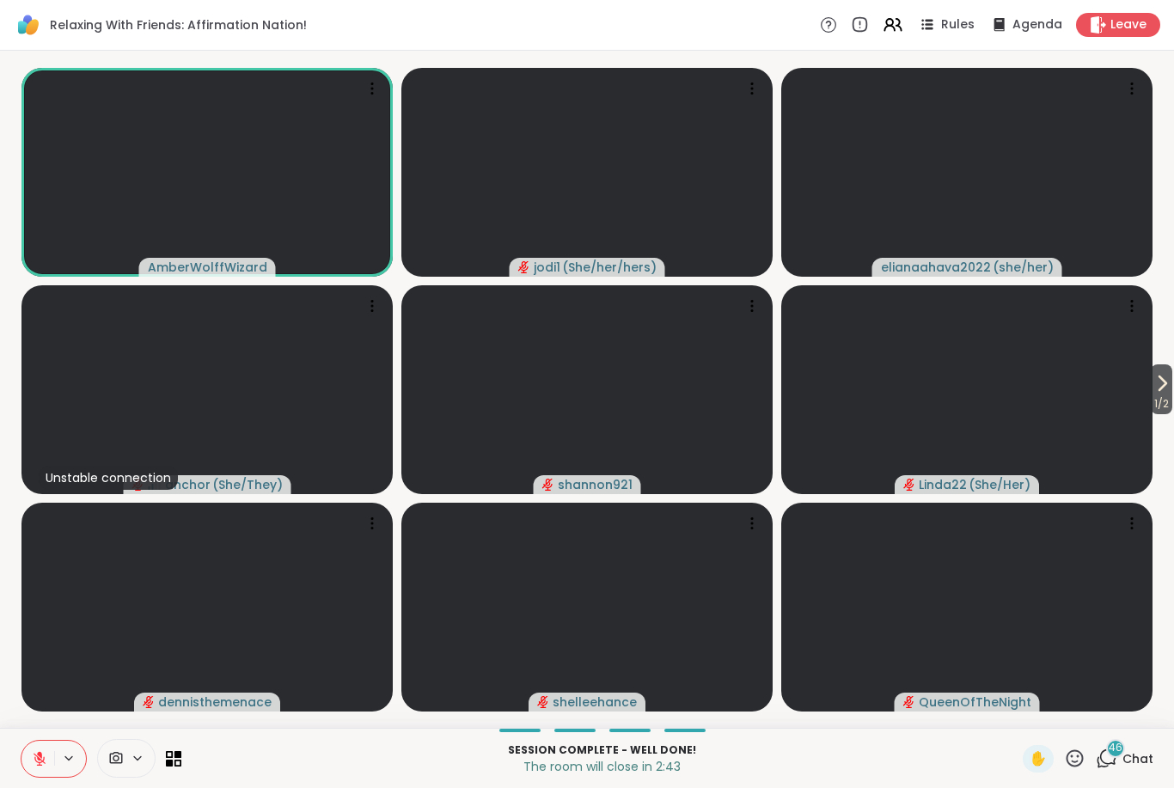
click at [1074, 748] on icon at bounding box center [1074, 757] width 21 height 21
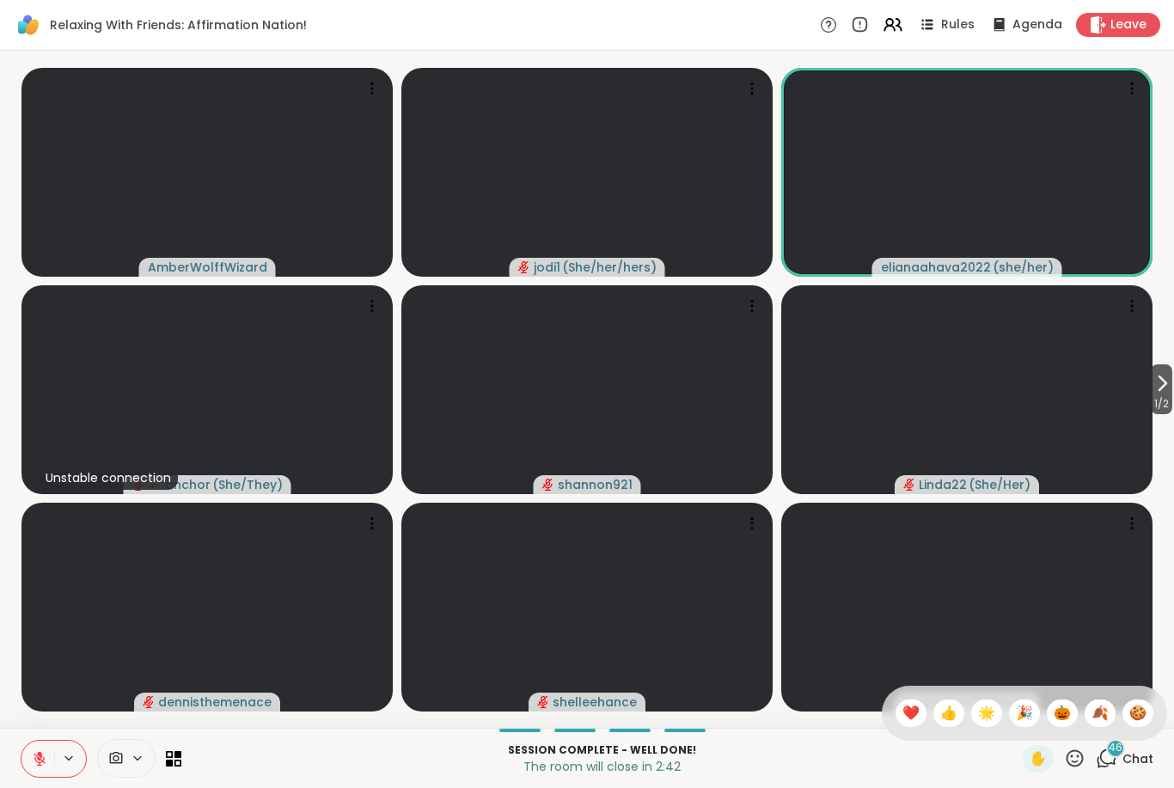
click at [1132, 699] on div "🍪" at bounding box center [1137, 712] width 31 height 27
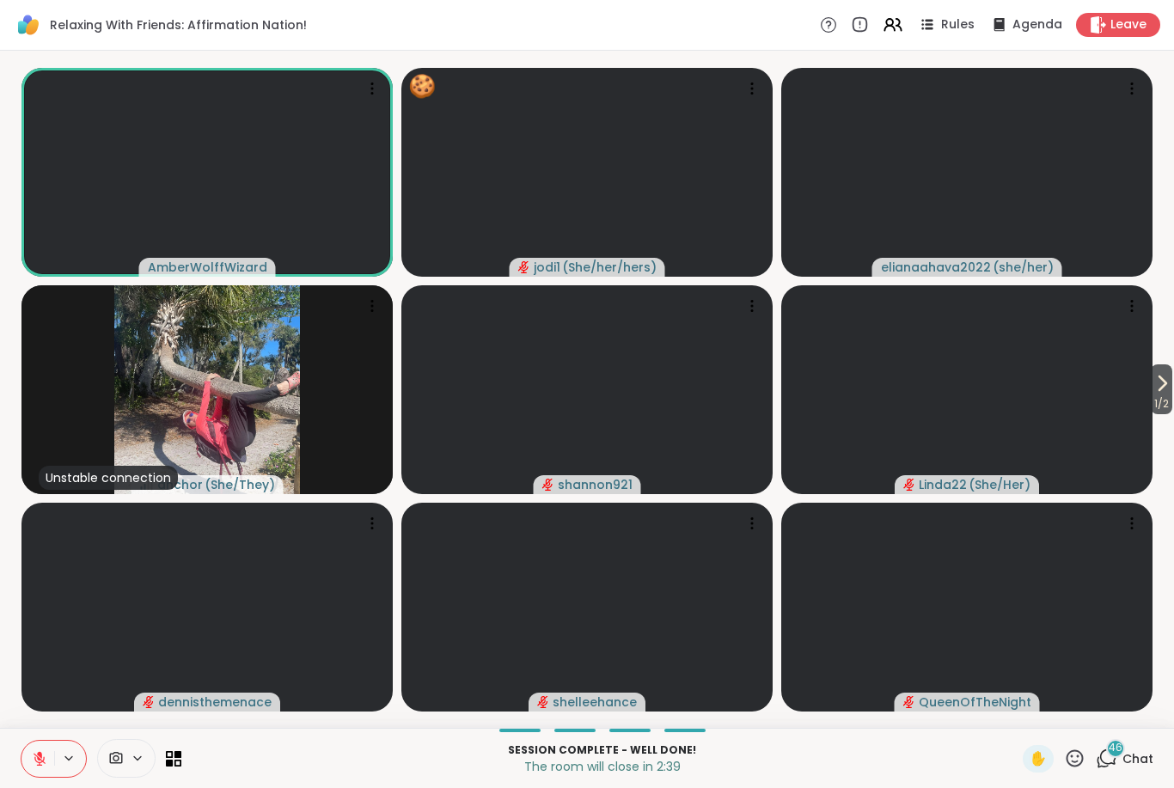
click at [1096, 20] on icon at bounding box center [1097, 24] width 15 height 17
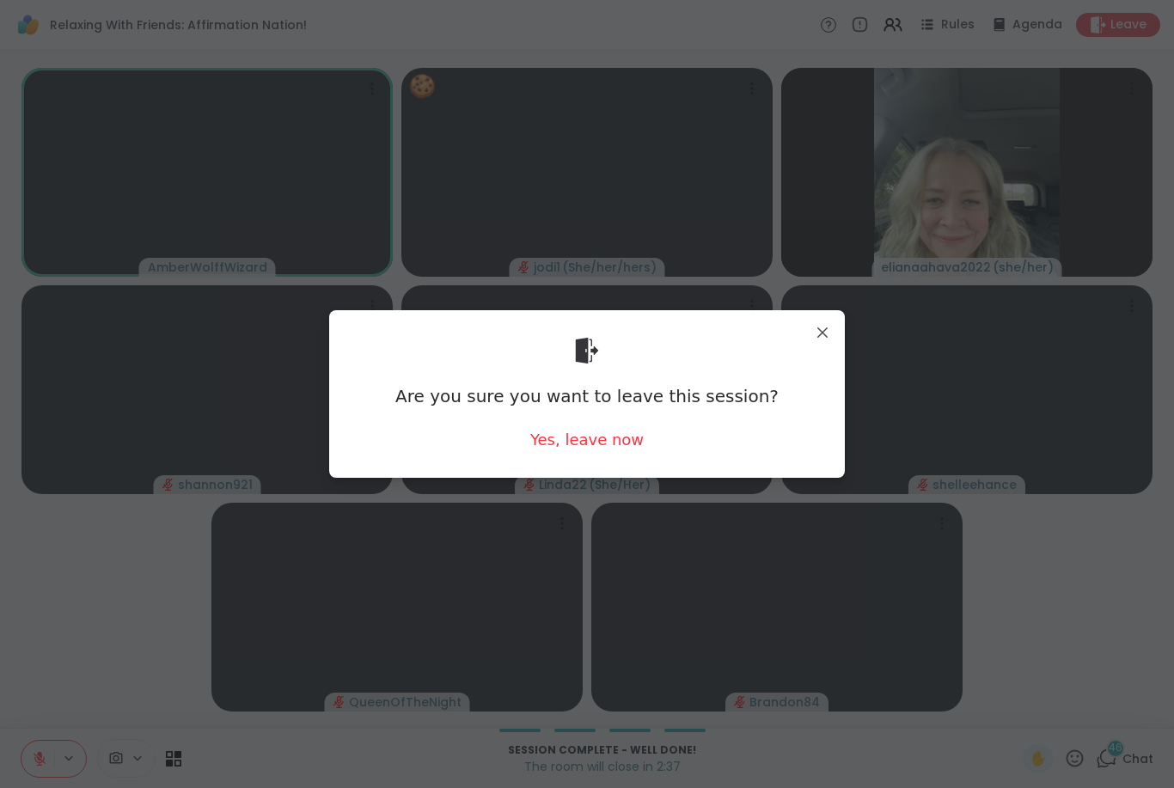
click at [574, 448] on div "Yes, leave now" at bounding box center [586, 439] width 113 height 21
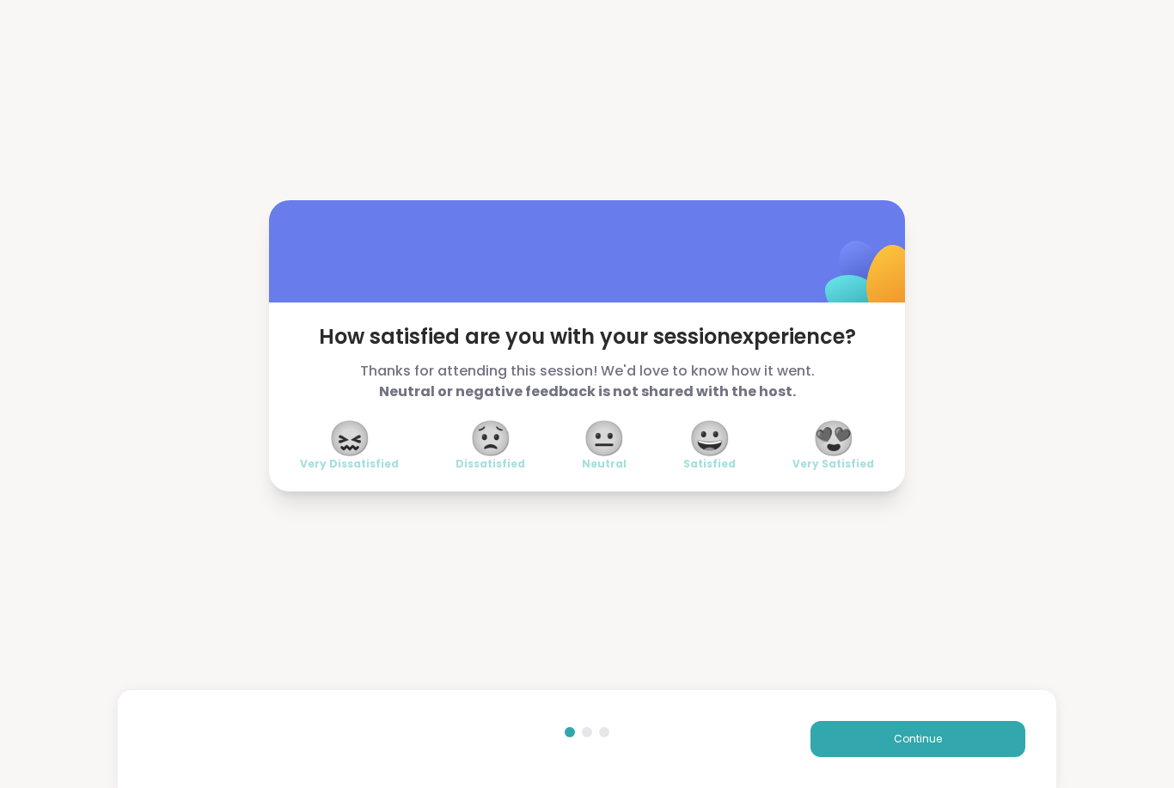
click at [842, 440] on span "😍" at bounding box center [833, 438] width 43 height 31
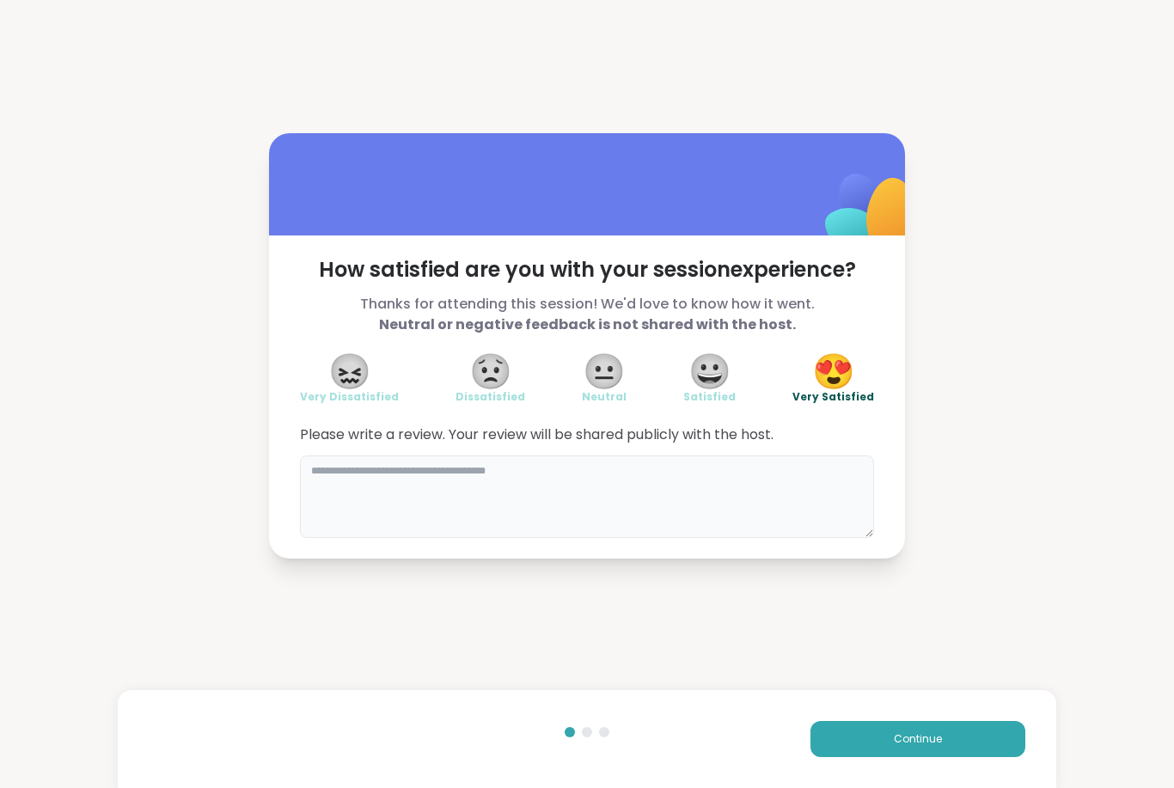
click at [443, 460] on textarea at bounding box center [587, 496] width 574 height 82
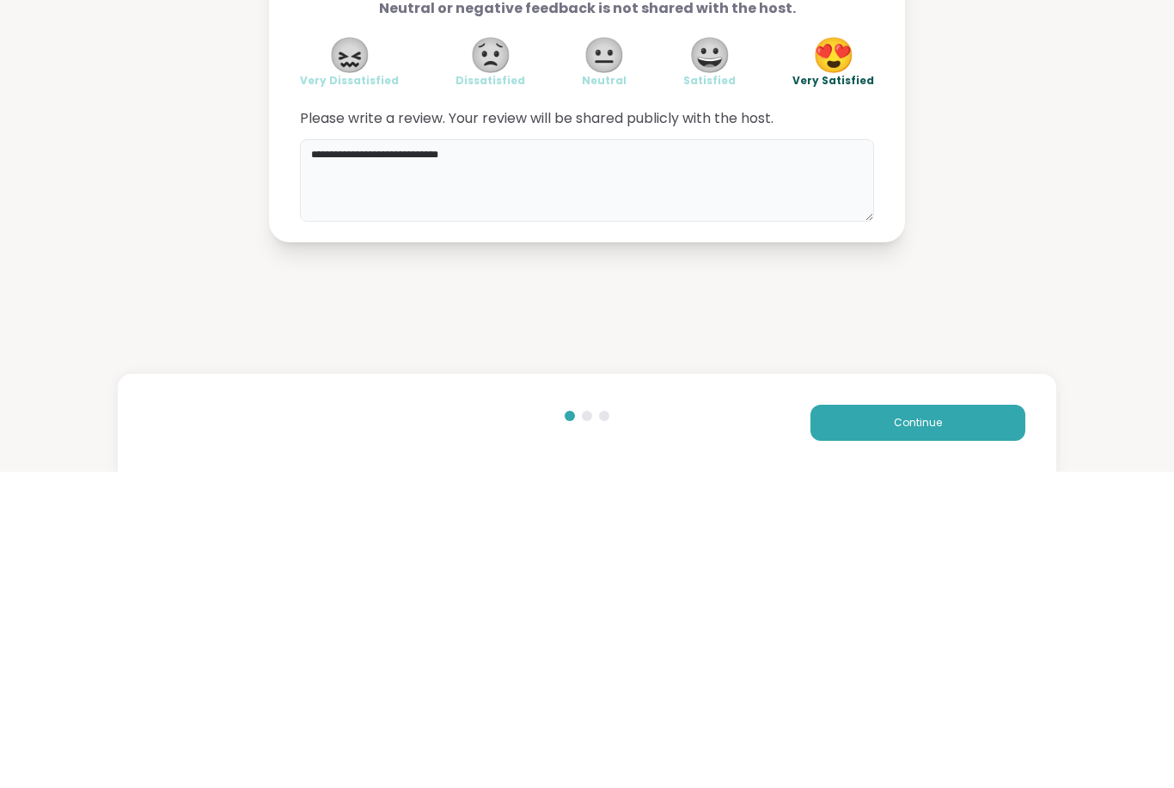
type textarea "**********"
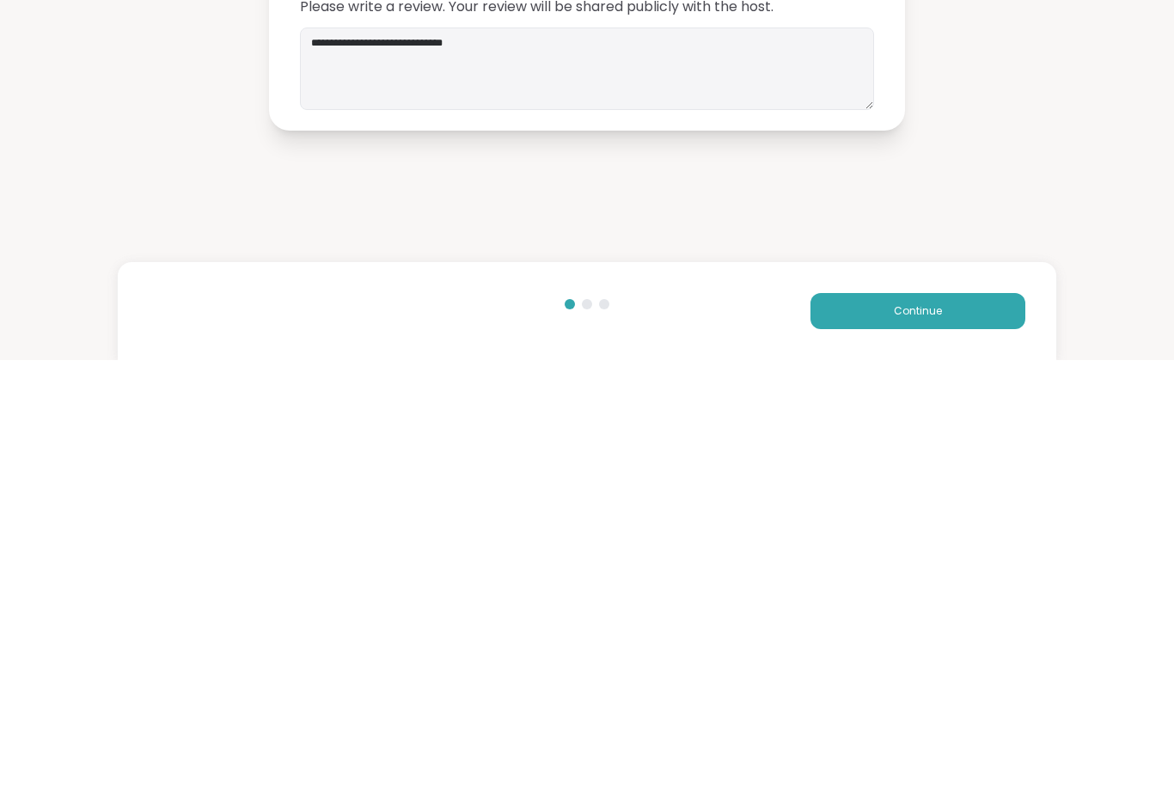
click at [867, 721] on button "Continue" at bounding box center [917, 739] width 215 height 36
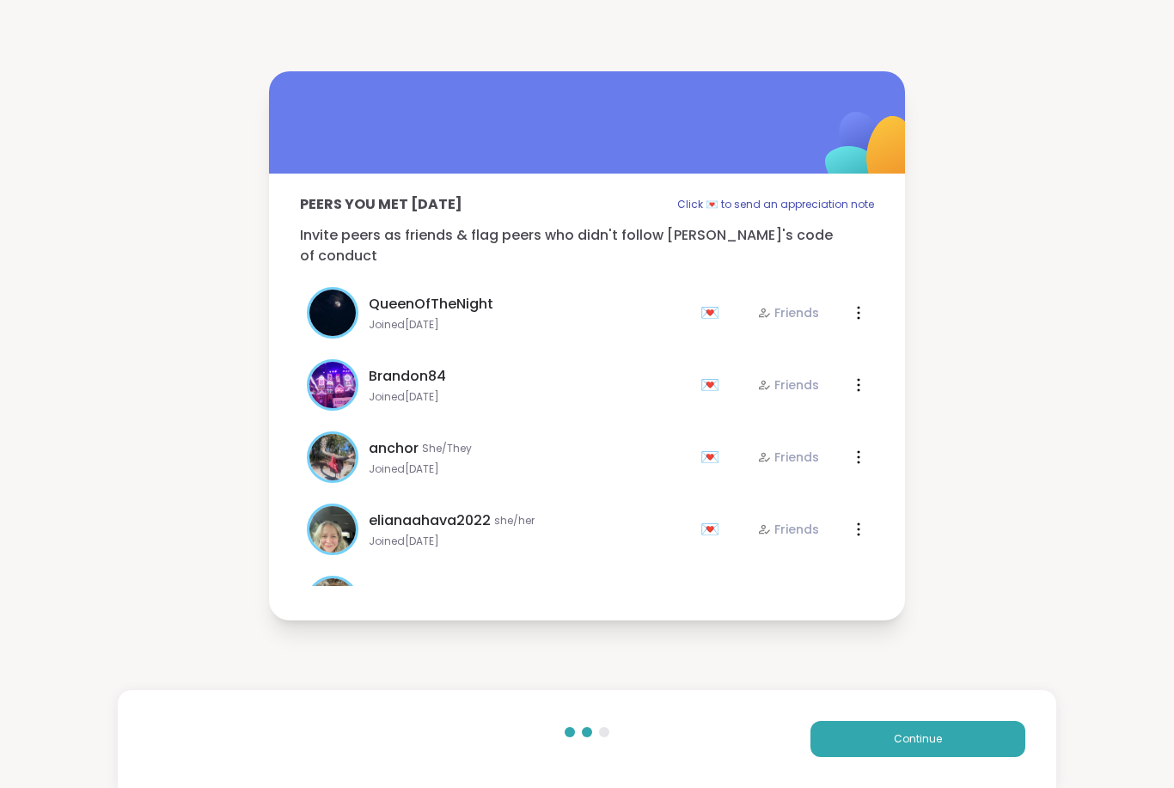
click at [863, 735] on button "Continue" at bounding box center [917, 739] width 215 height 36
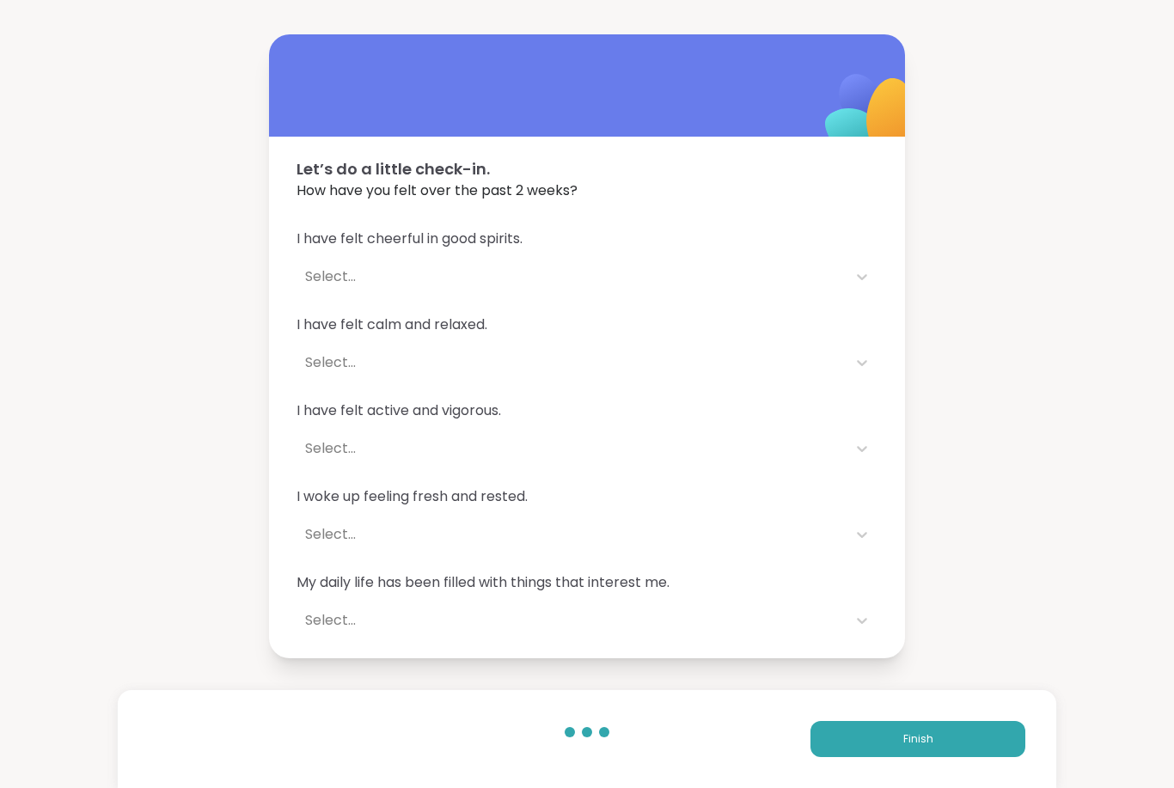
click at [891, 741] on button "Finish" at bounding box center [917, 739] width 215 height 36
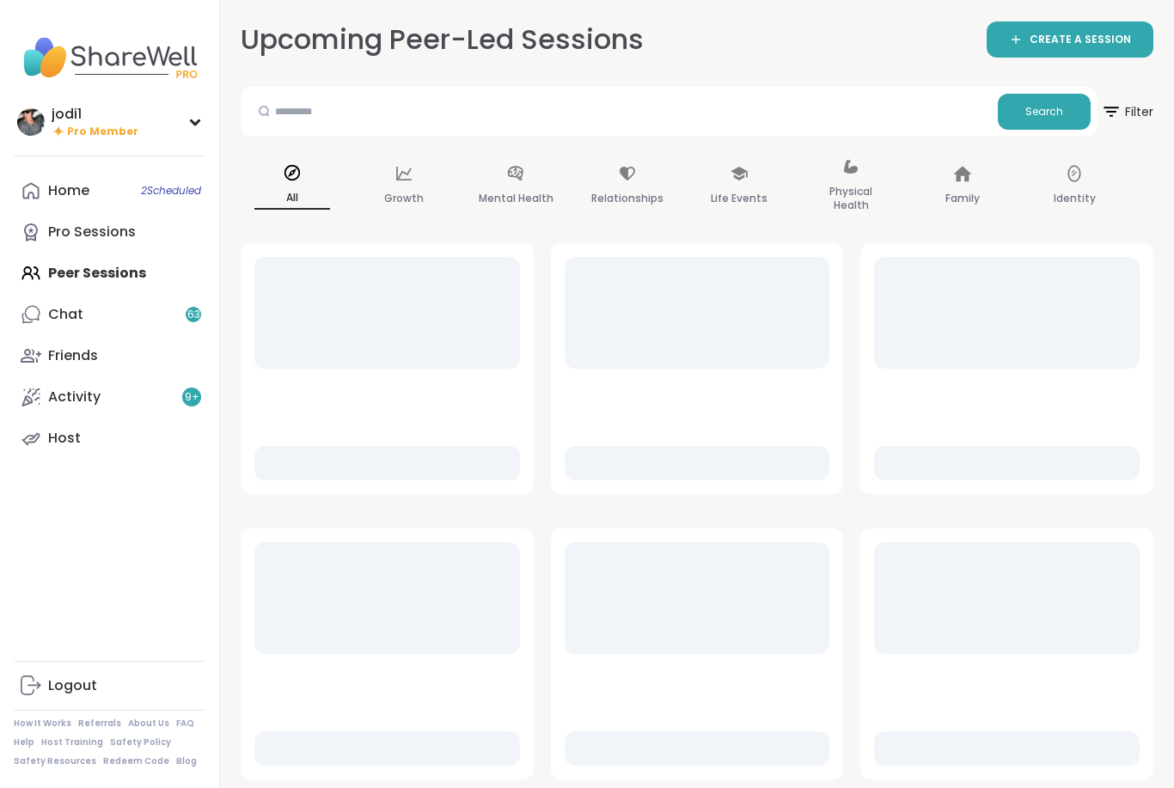
click at [57, 275] on div "Home 2 Scheduled Pro Sessions Peer Sessions Chat 63 Friends Activity 9 + Host" at bounding box center [110, 314] width 192 height 289
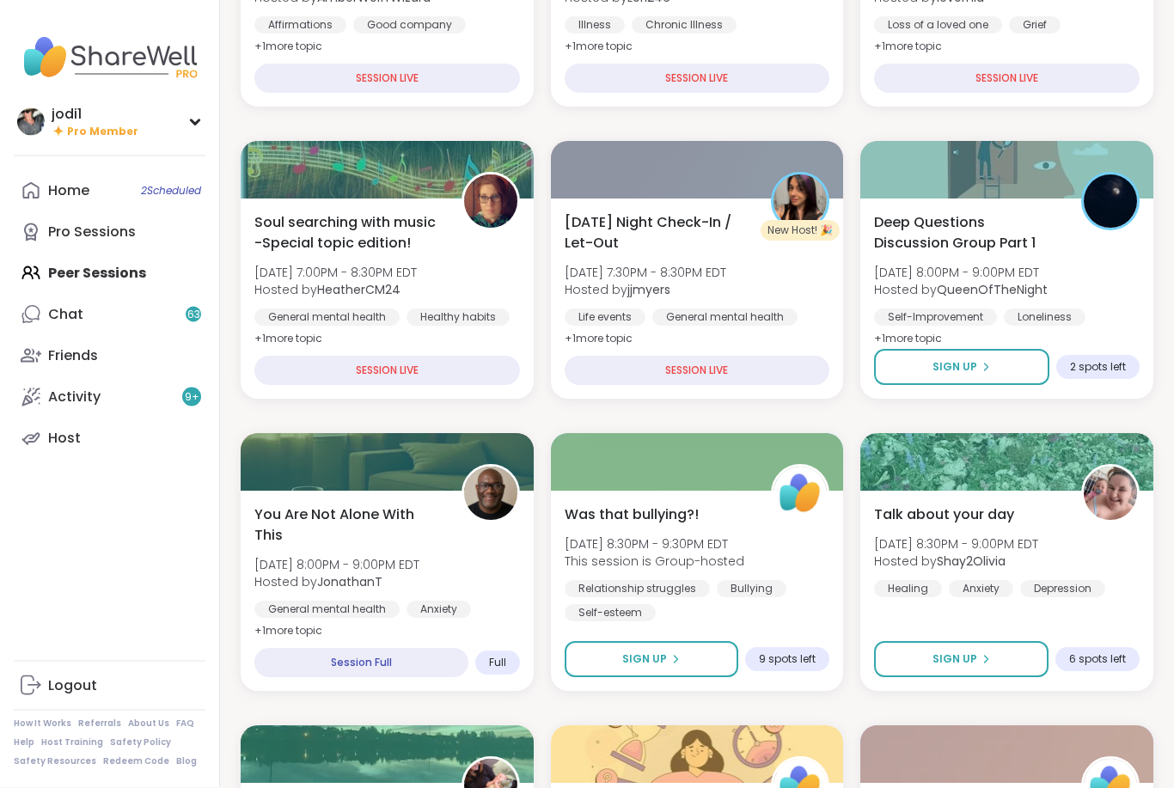
scroll to position [394, 0]
